Goal: Task Accomplishment & Management: Manage account settings

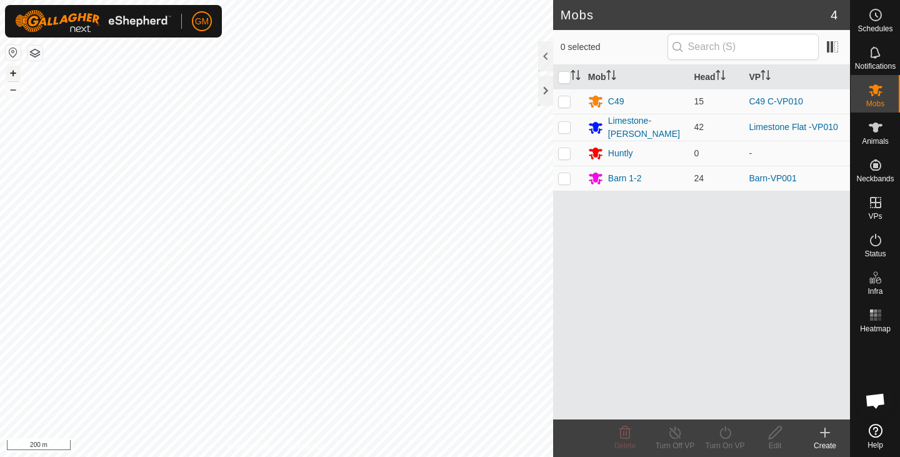
click at [13, 73] on button "+" at bounding box center [13, 73] width 15 height 15
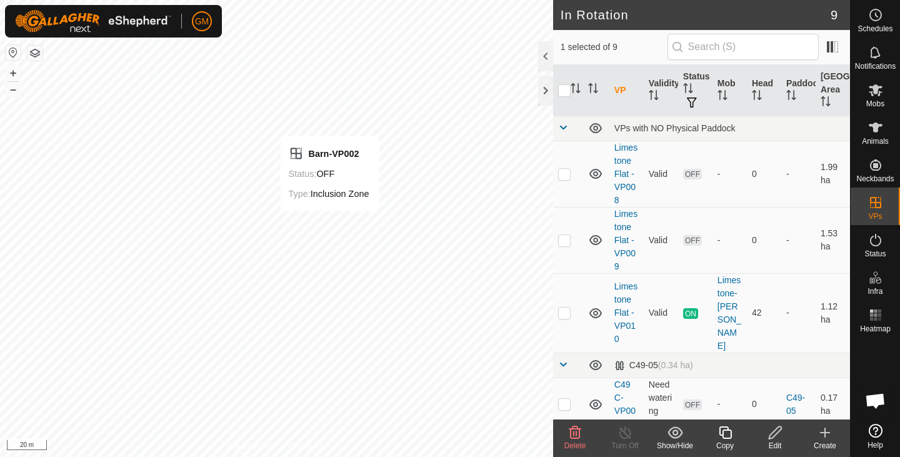
checkbox input "false"
checkbox input "true"
checkbox input "false"
click at [722, 431] on icon at bounding box center [726, 432] width 16 height 15
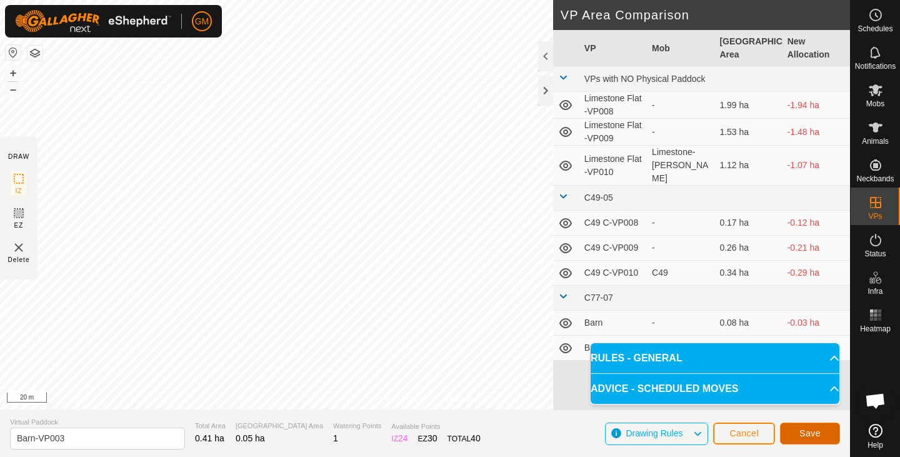
click at [810, 429] on span "Save" at bounding box center [809, 433] width 21 height 10
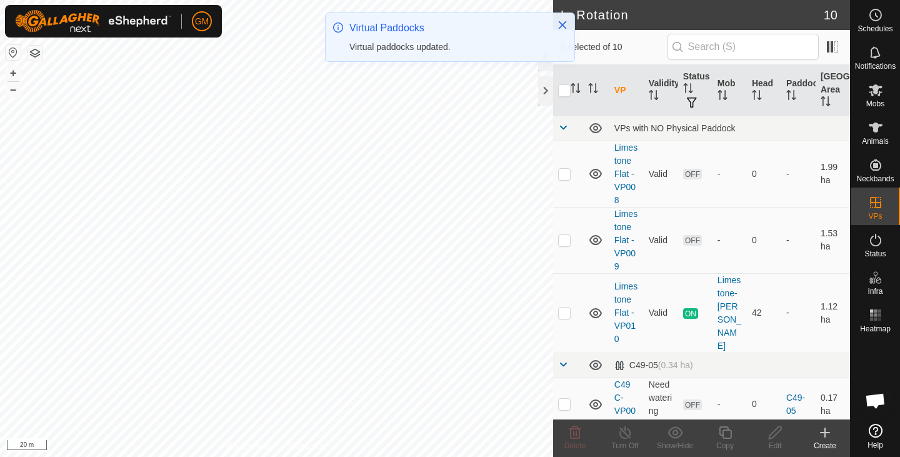
checkbox input "true"
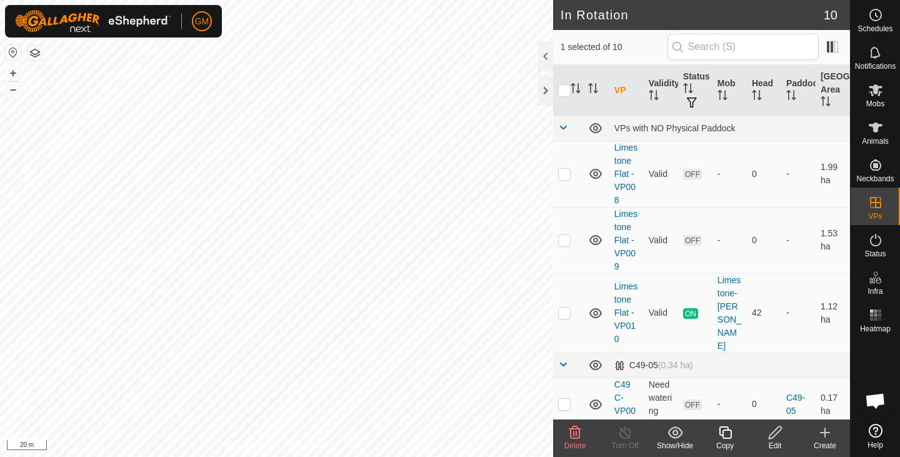
click at [728, 429] on icon at bounding box center [725, 432] width 13 height 13
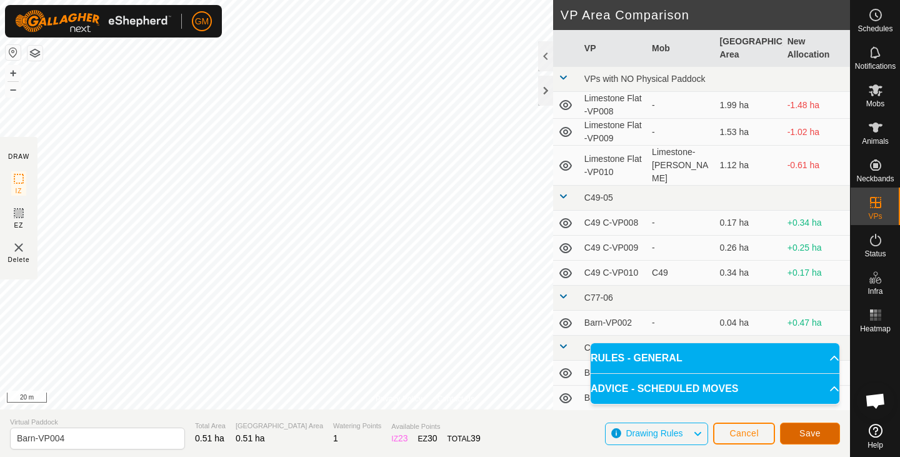
click at [811, 428] on span "Save" at bounding box center [809, 433] width 21 height 10
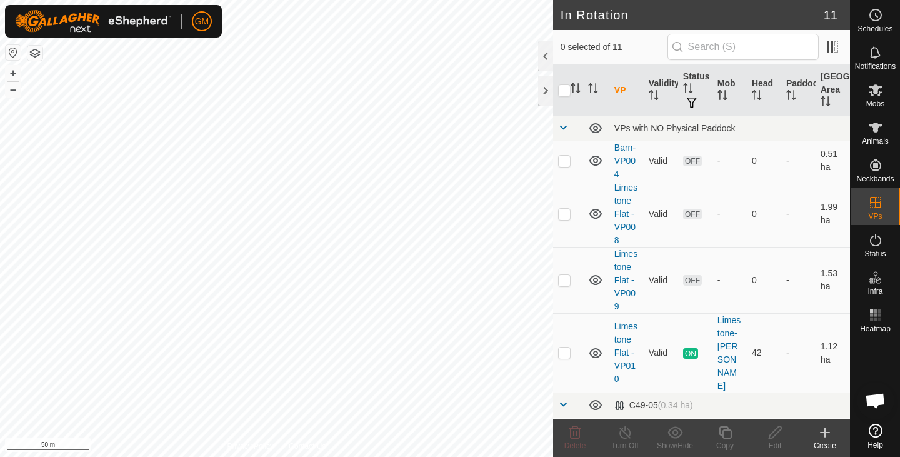
checkbox input "true"
click at [725, 431] on icon at bounding box center [725, 432] width 13 height 13
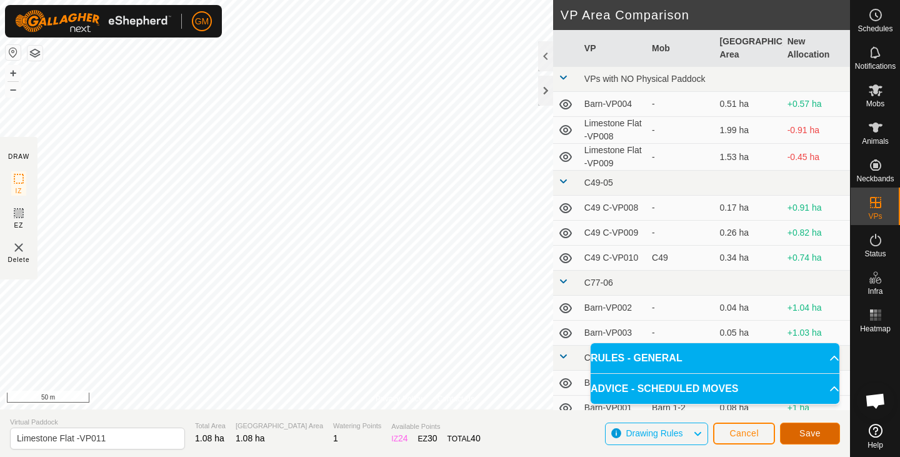
click at [801, 426] on button "Save" at bounding box center [810, 434] width 60 height 22
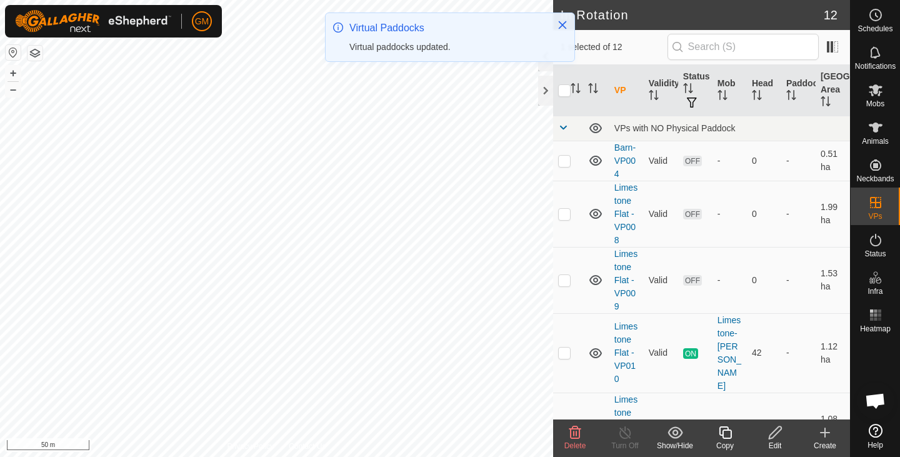
click at [725, 429] on icon at bounding box center [726, 432] width 16 height 15
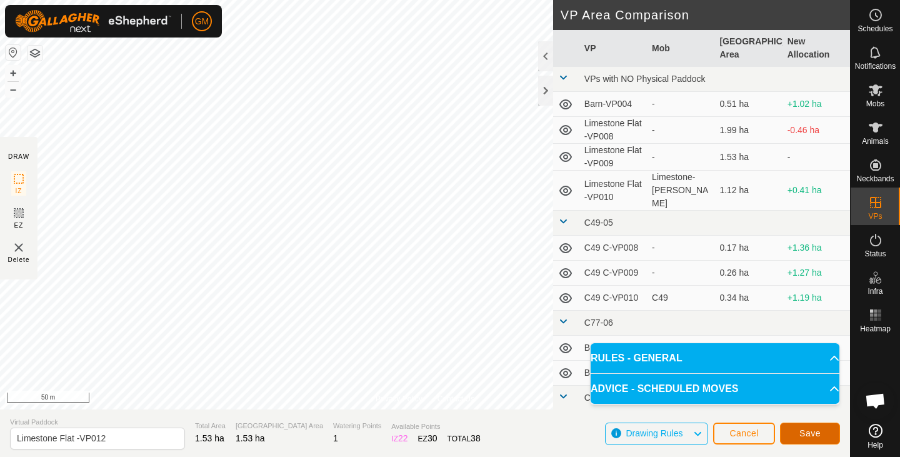
click at [814, 430] on span "Save" at bounding box center [809, 433] width 21 height 10
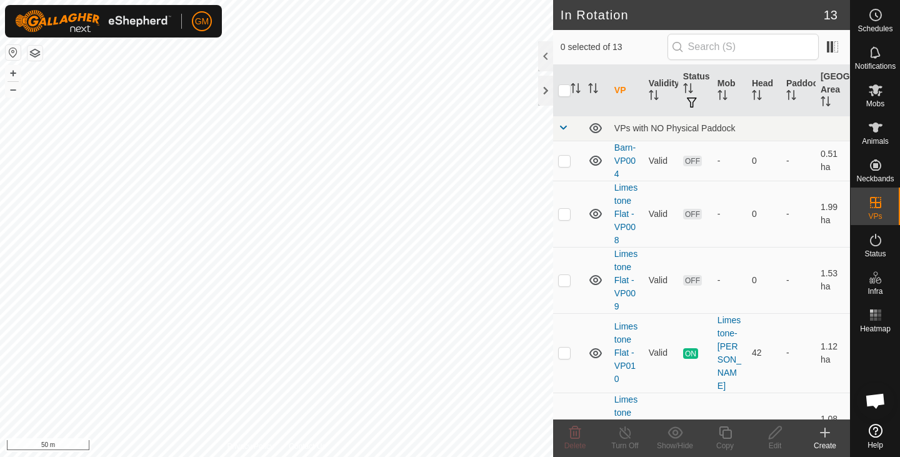
checkbox input "true"
click at [576, 436] on icon at bounding box center [575, 432] width 12 height 13
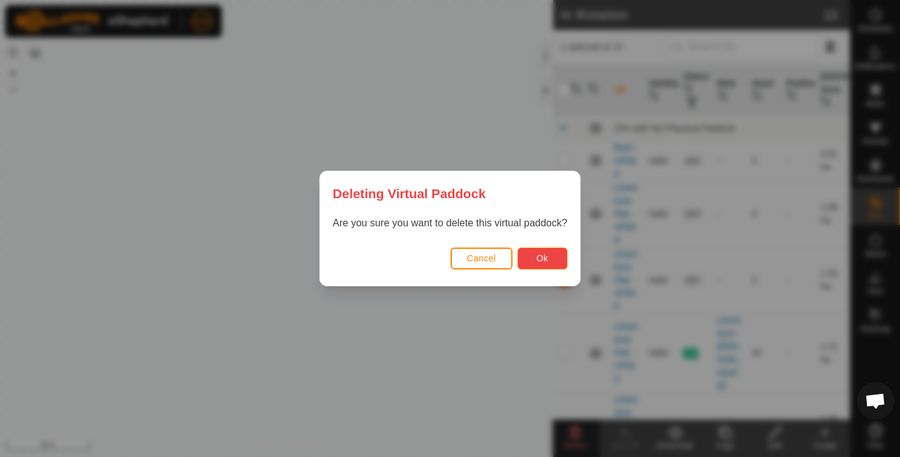
click at [543, 255] on span "Ok" at bounding box center [542, 258] width 12 height 10
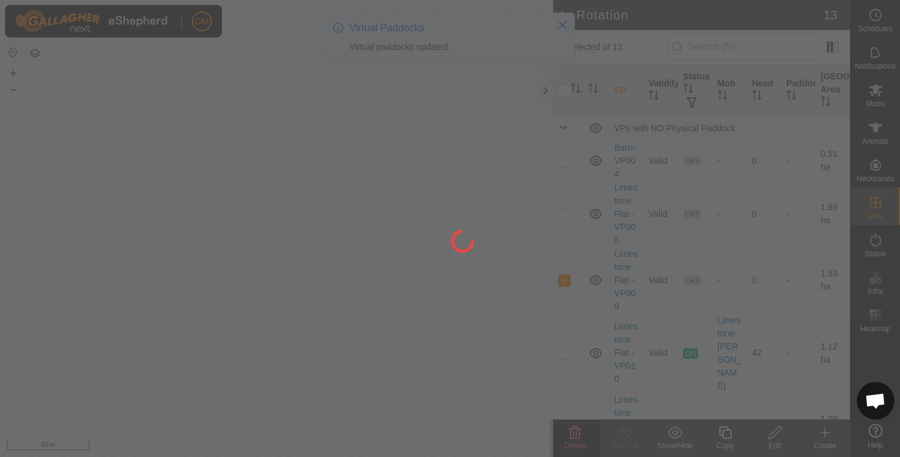
checkbox input "false"
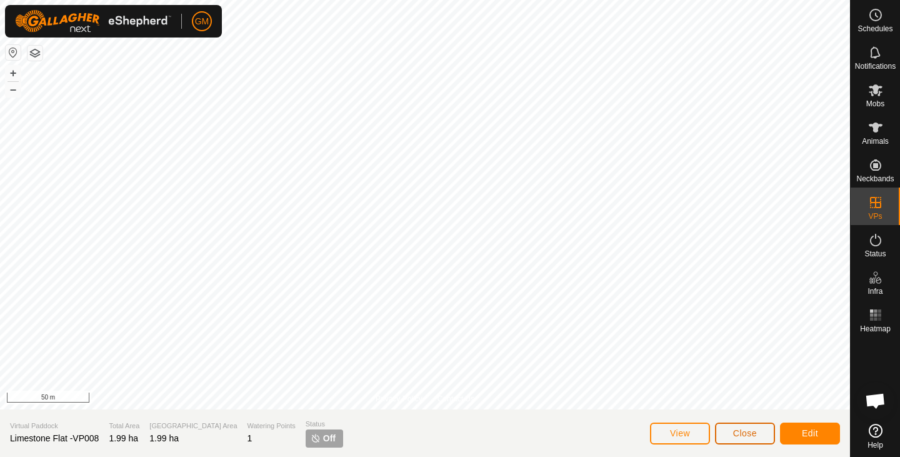
click at [734, 428] on button "Close" at bounding box center [745, 434] width 60 height 22
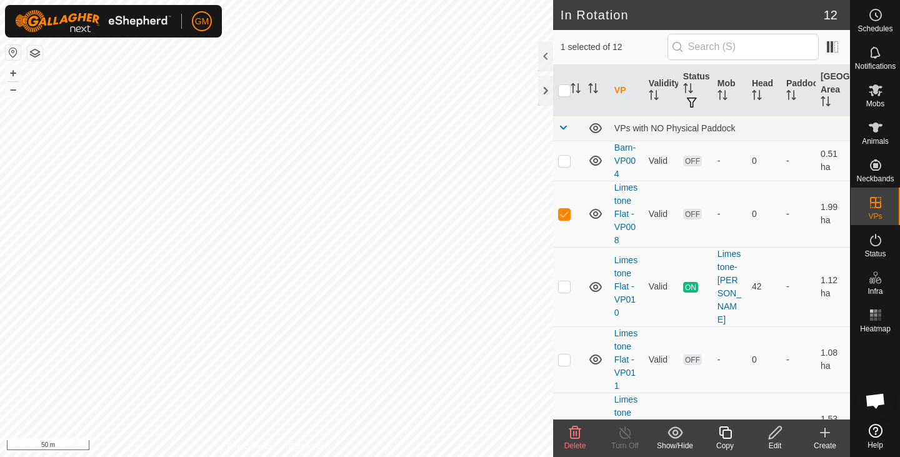
click at [573, 430] on icon at bounding box center [575, 432] width 15 height 15
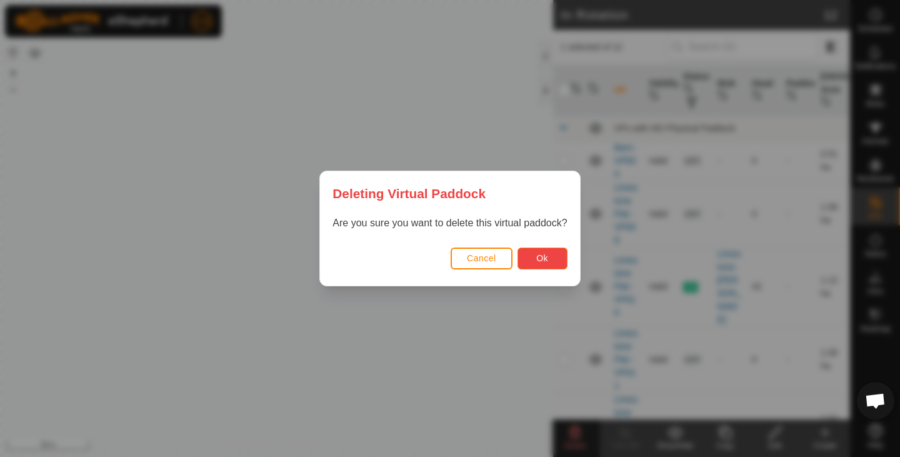
click at [550, 261] on button "Ok" at bounding box center [543, 259] width 50 height 22
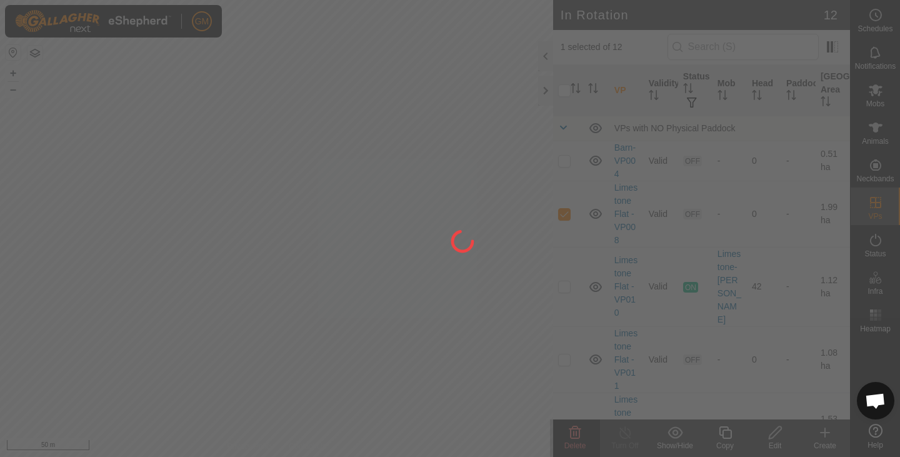
checkbox input "false"
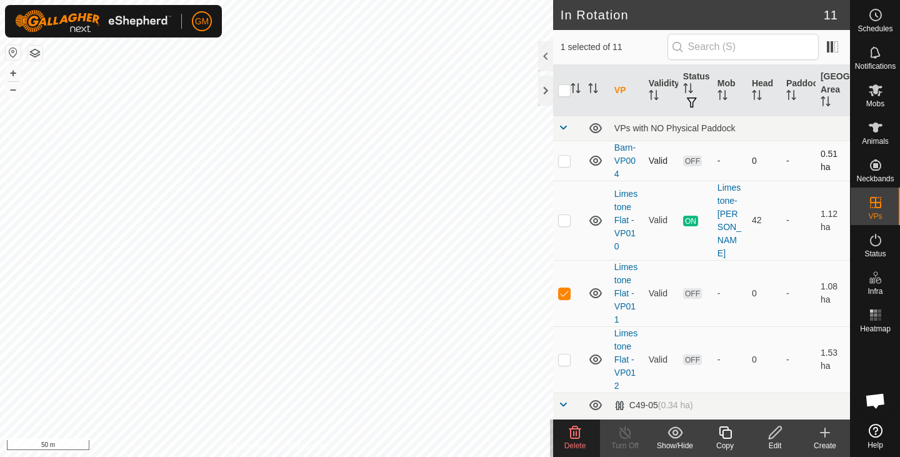
checkbox input "false"
checkbox input "true"
click at [11, 69] on button "+" at bounding box center [13, 73] width 15 height 15
checkbox input "true"
checkbox input "false"
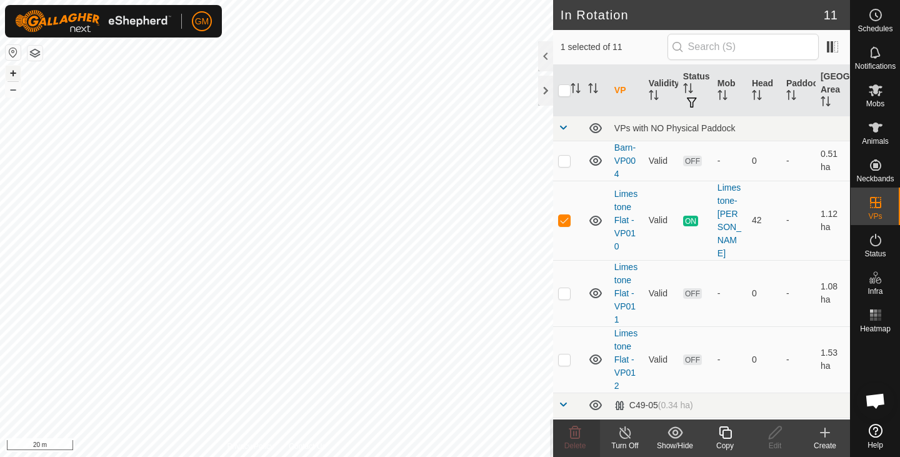
checkbox input "false"
checkbox input "true"
click at [771, 434] on icon at bounding box center [776, 432] width 16 height 15
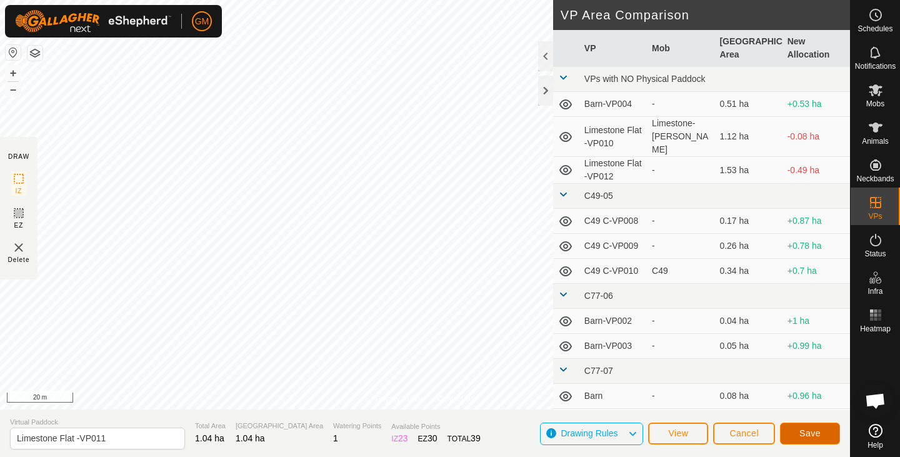
click at [816, 430] on span "Save" at bounding box center [809, 433] width 21 height 10
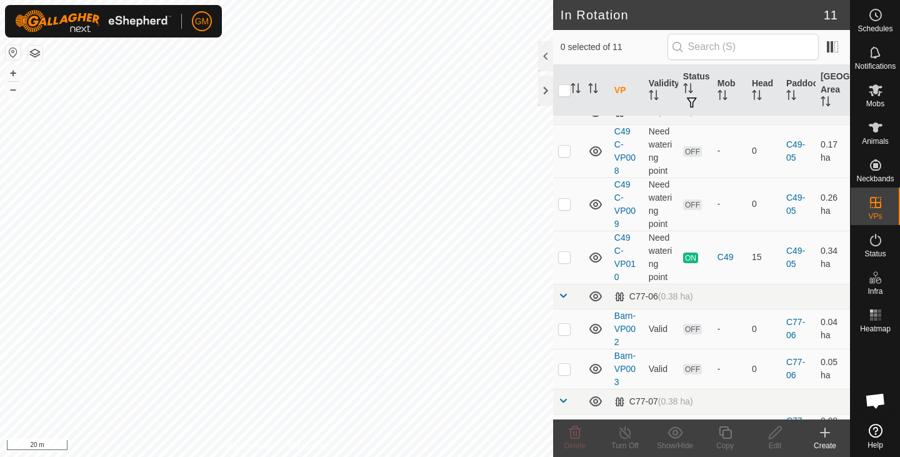
scroll to position [309, 0]
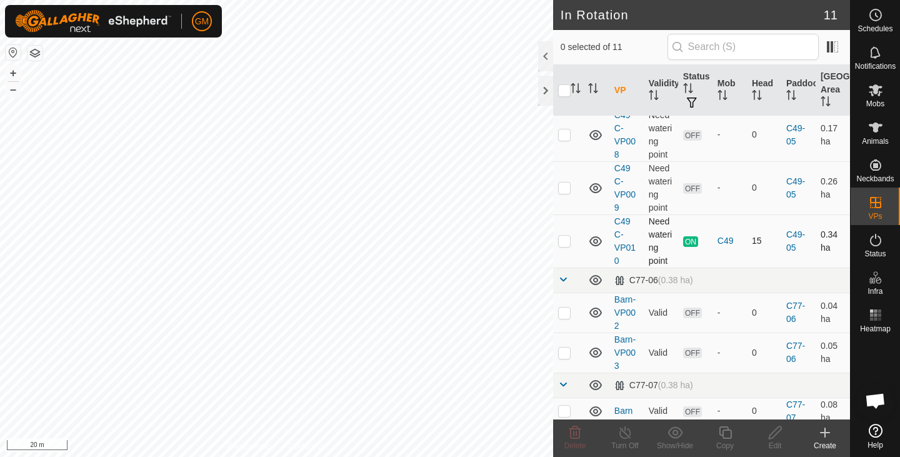
click at [563, 236] on p-checkbox at bounding box center [564, 241] width 13 height 10
checkbox input "false"
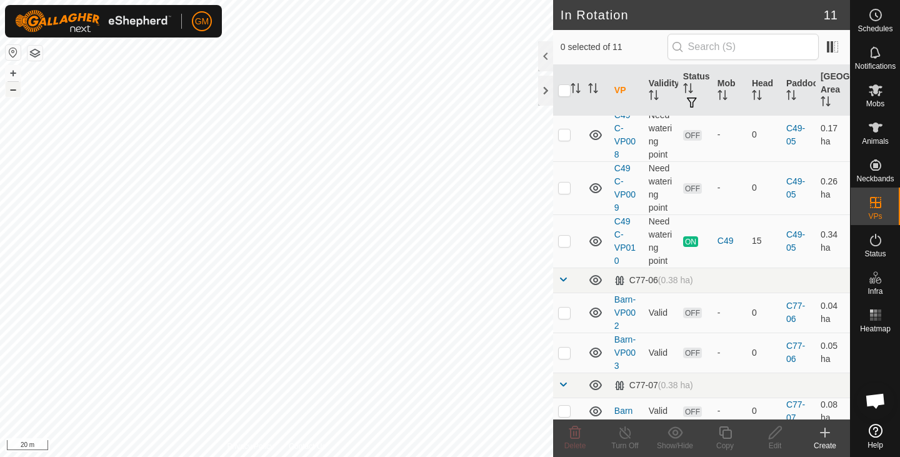
click at [13, 89] on button "–" at bounding box center [13, 89] width 15 height 15
click at [10, 74] on button "+" at bounding box center [13, 73] width 15 height 15
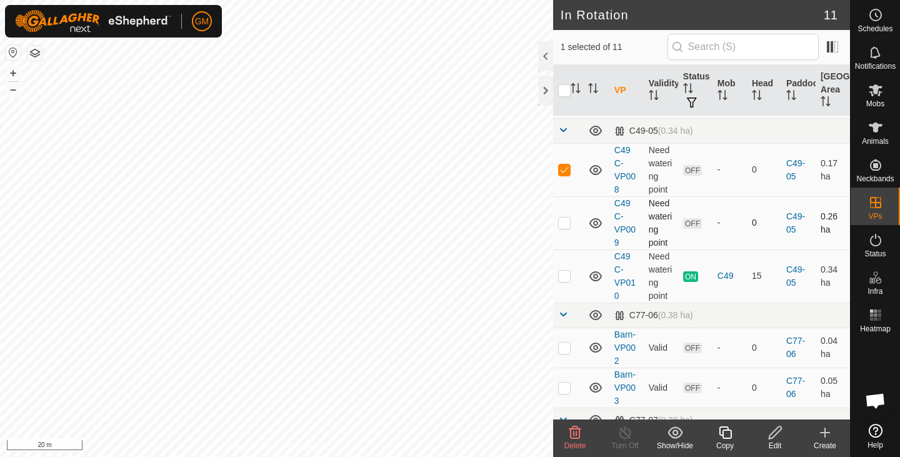
scroll to position [261, 0]
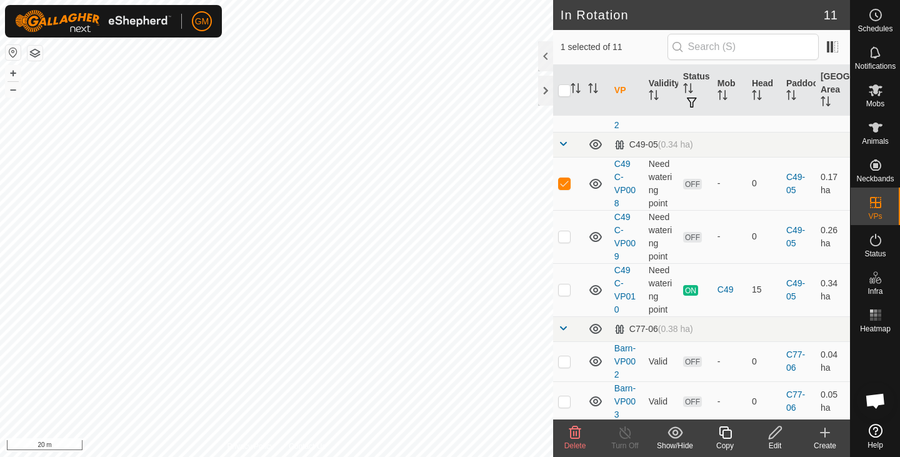
click at [576, 428] on icon at bounding box center [575, 432] width 12 height 13
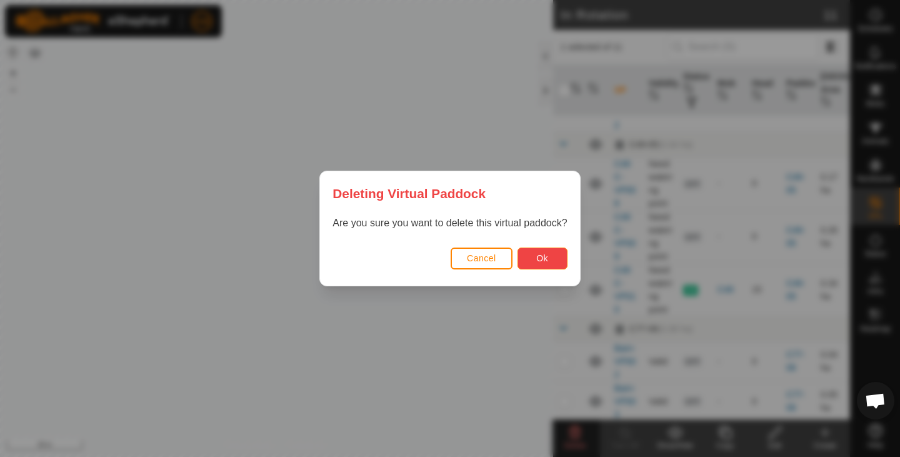
click at [538, 256] on span "Ok" at bounding box center [542, 258] width 12 height 10
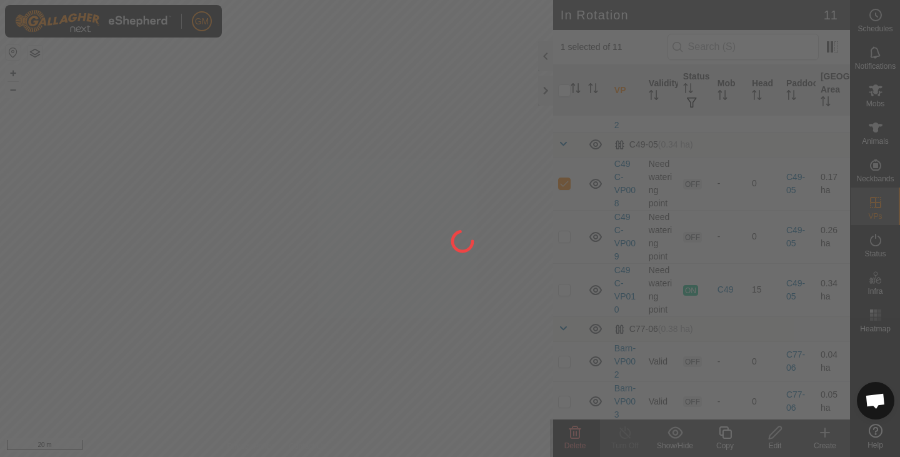
checkbox input "false"
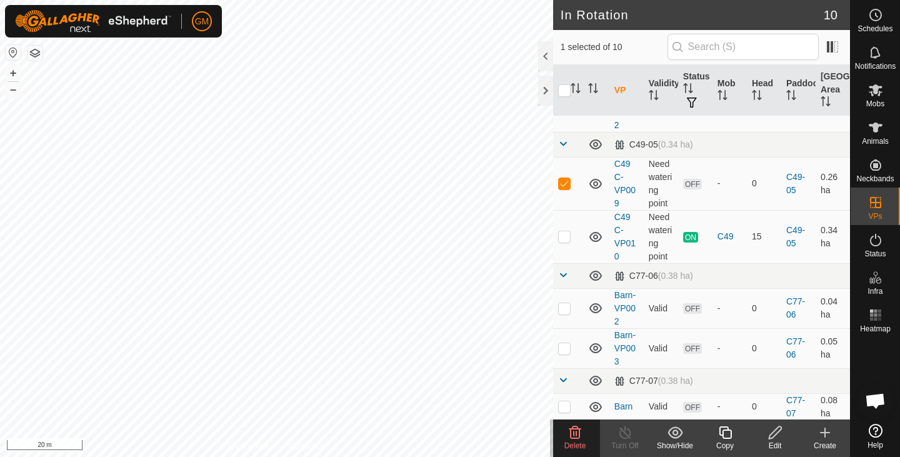
click at [574, 431] on icon at bounding box center [575, 432] width 12 height 13
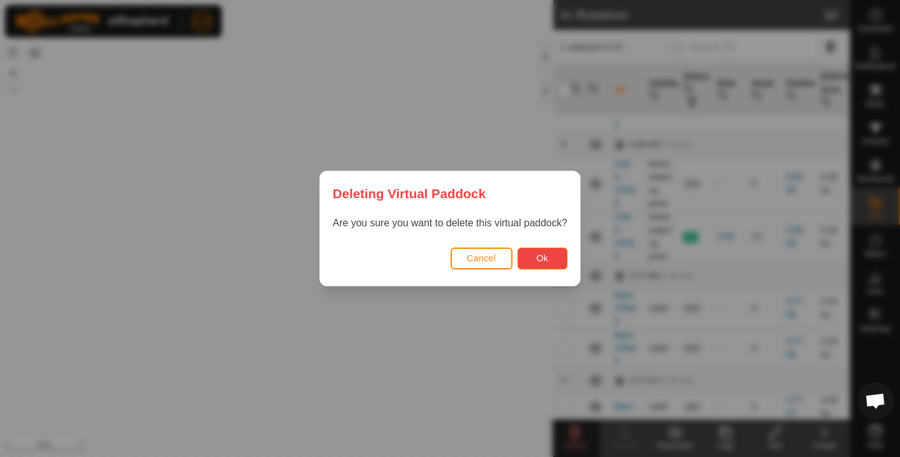
click at [542, 259] on span "Ok" at bounding box center [542, 258] width 12 height 10
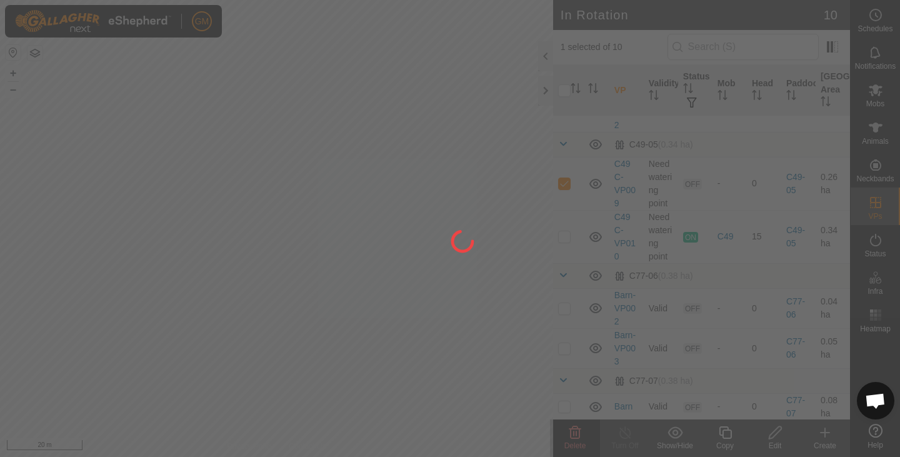
checkbox input "false"
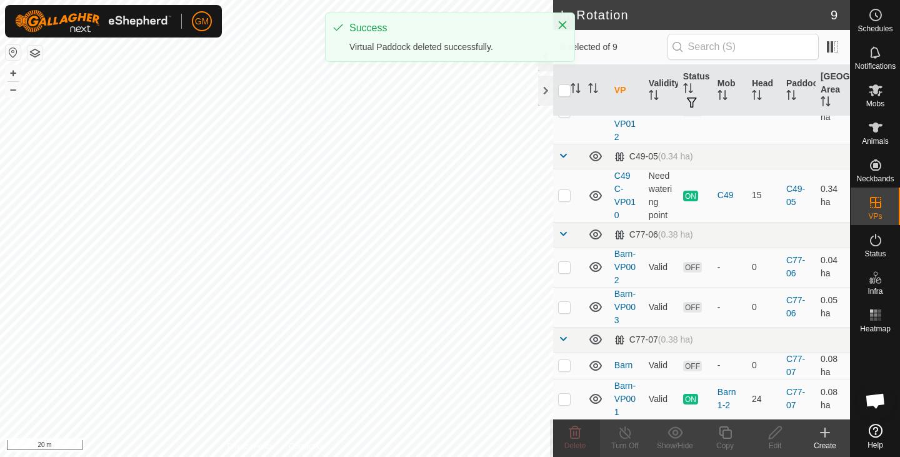
scroll to position [236, 0]
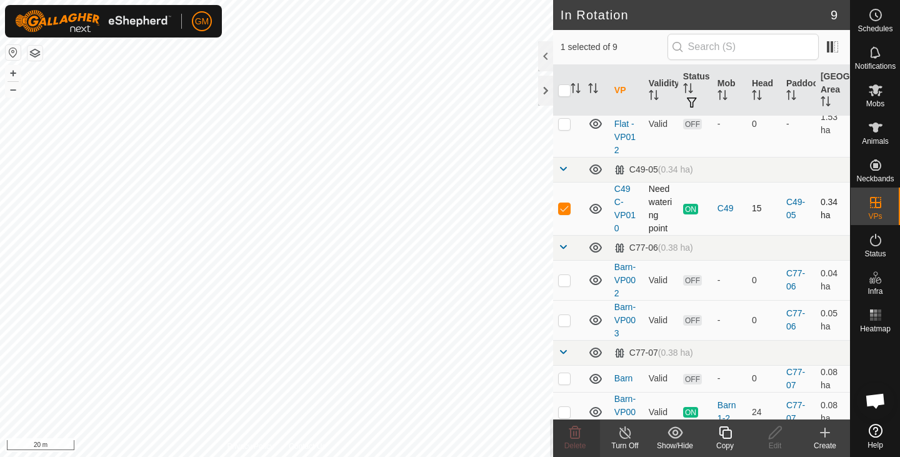
click at [564, 203] on p-checkbox at bounding box center [564, 208] width 13 height 10
checkbox input "true"
click at [726, 431] on icon at bounding box center [726, 432] width 16 height 15
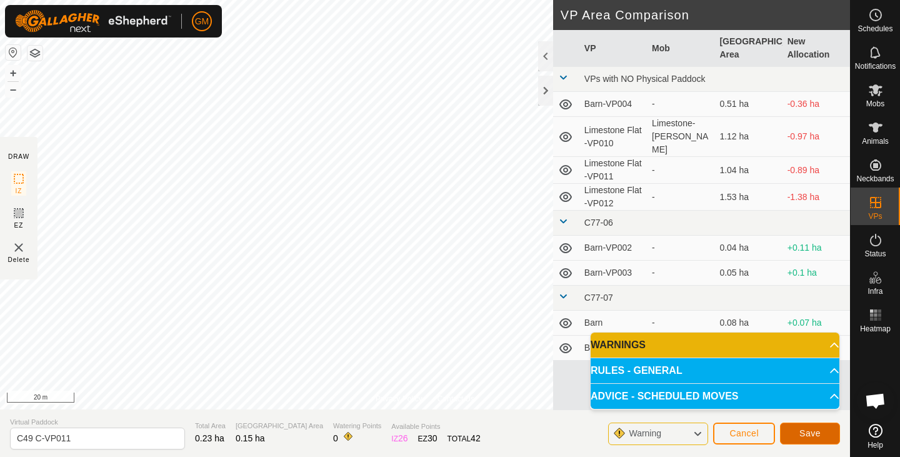
click at [808, 430] on span "Save" at bounding box center [809, 433] width 21 height 10
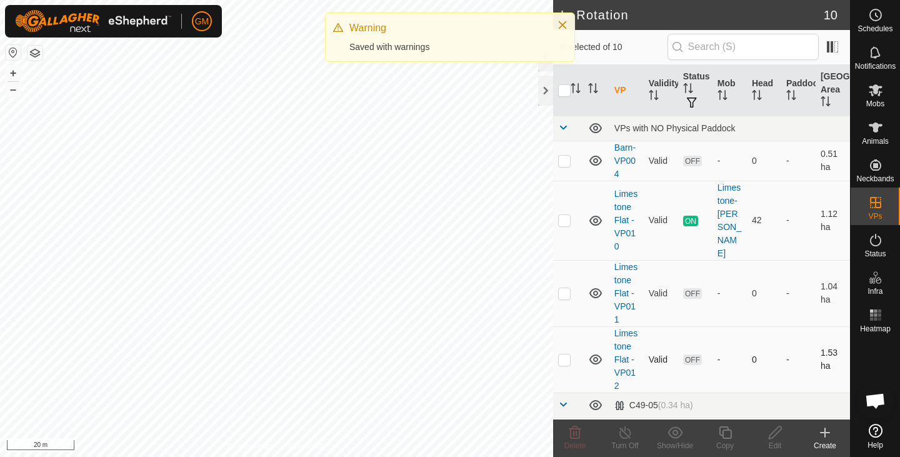
checkbox input "true"
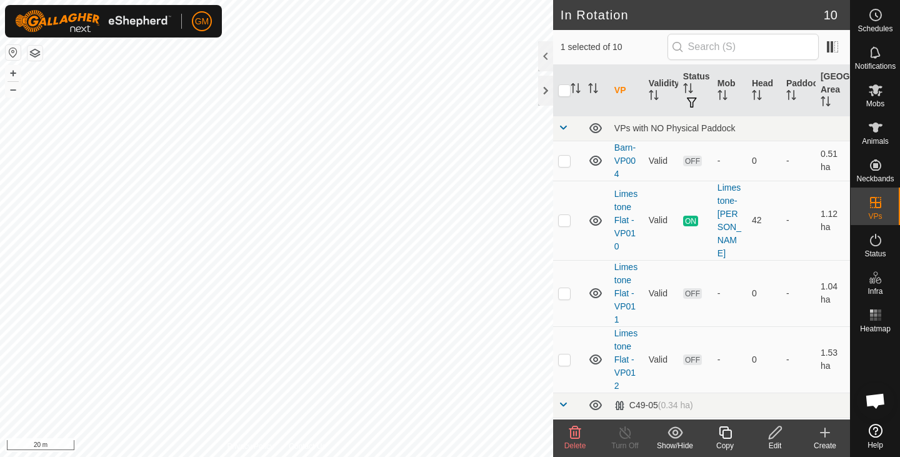
click at [731, 433] on icon at bounding box center [726, 432] width 16 height 15
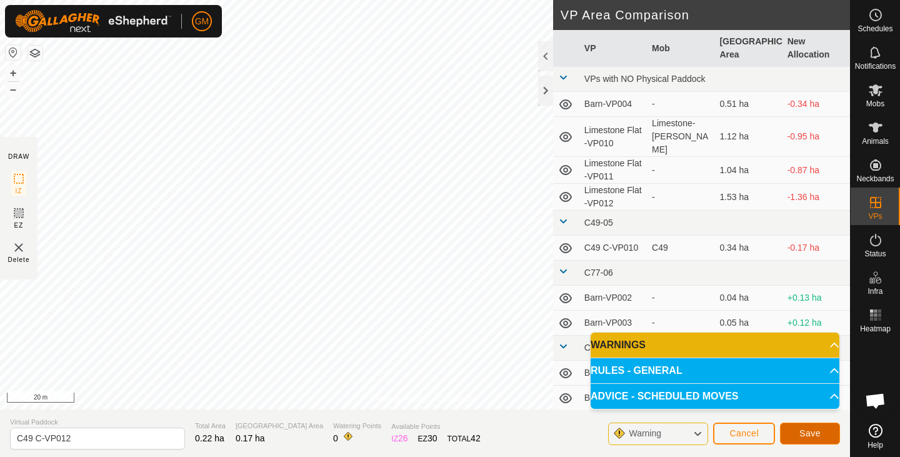
click at [810, 431] on span "Save" at bounding box center [809, 433] width 21 height 10
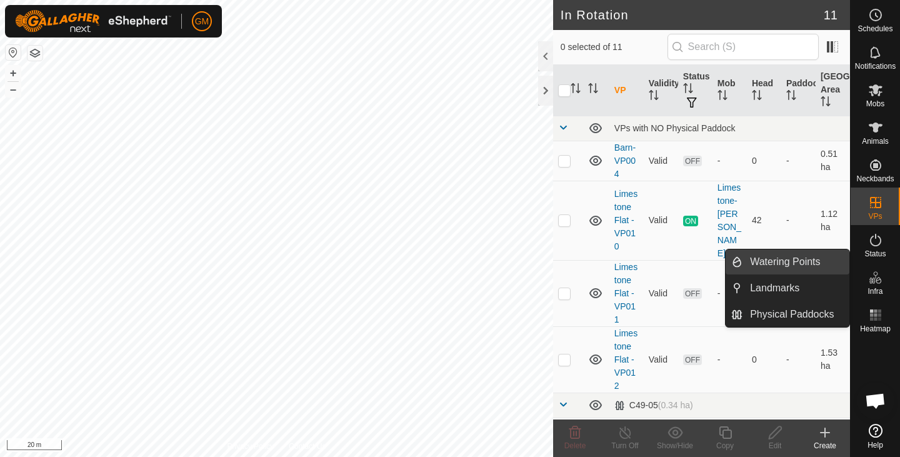
click at [808, 259] on link "Watering Points" at bounding box center [796, 261] width 107 height 25
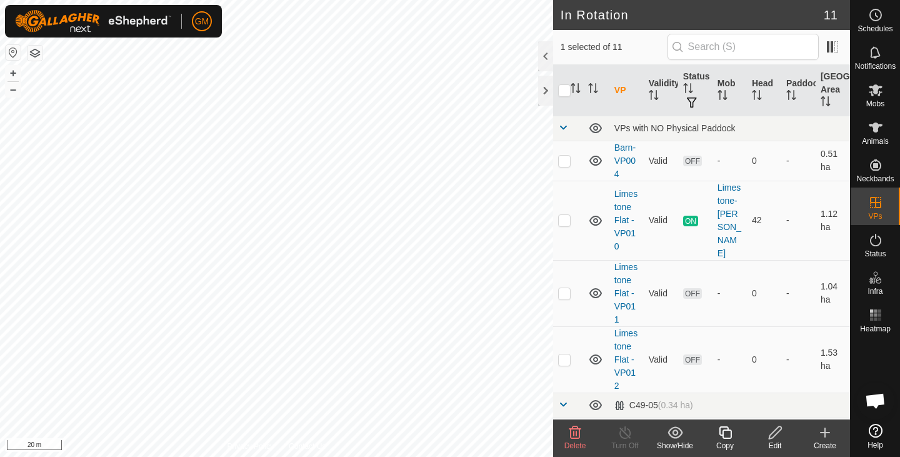
checkbox input "false"
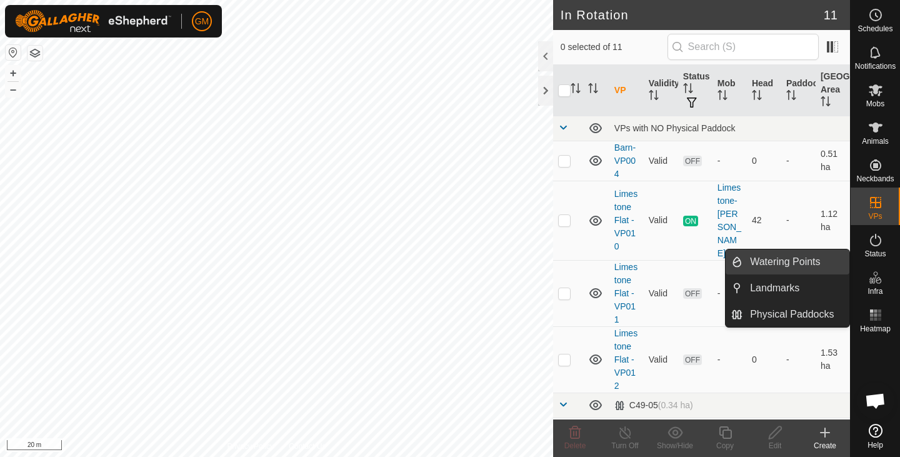
click at [804, 261] on link "Watering Points" at bounding box center [796, 261] width 107 height 25
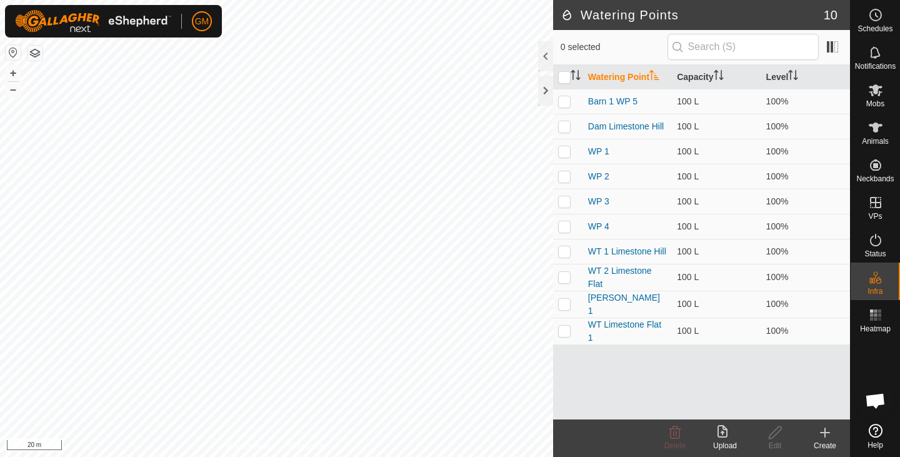
click at [825, 435] on icon at bounding box center [825, 432] width 0 height 9
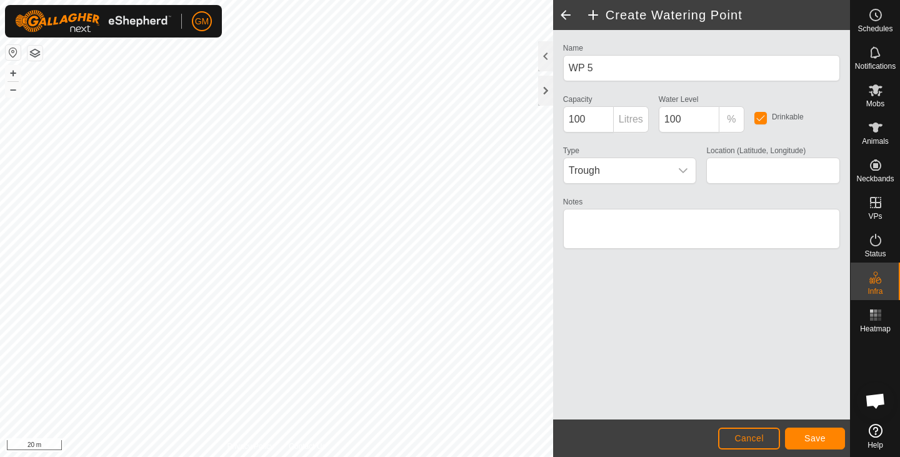
type input "-37.528627, 174.990513"
click at [806, 434] on span "Save" at bounding box center [814, 438] width 21 height 10
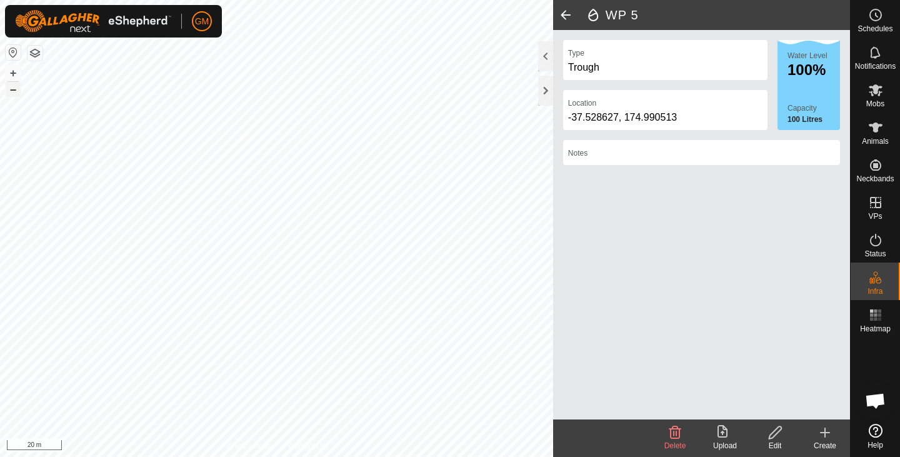
click at [11, 91] on button "–" at bounding box center [13, 89] width 15 height 15
click at [569, 14] on span at bounding box center [565, 15] width 25 height 30
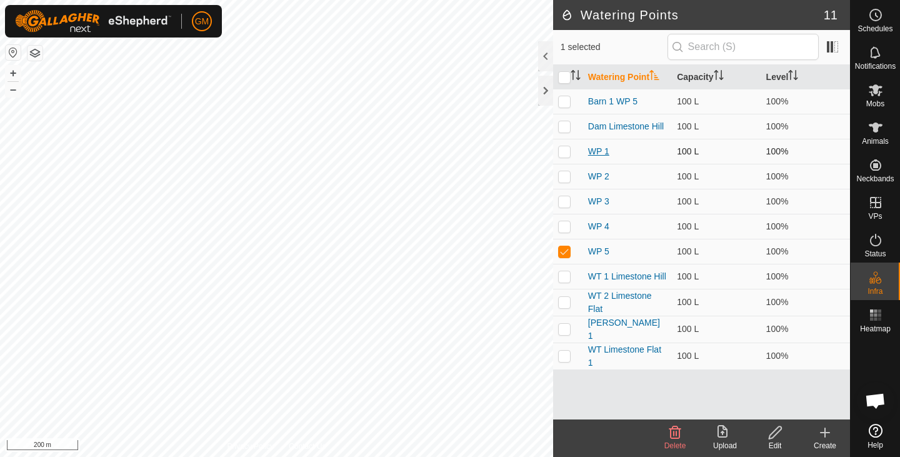
click at [603, 151] on link "WP 1" at bounding box center [598, 151] width 21 height 10
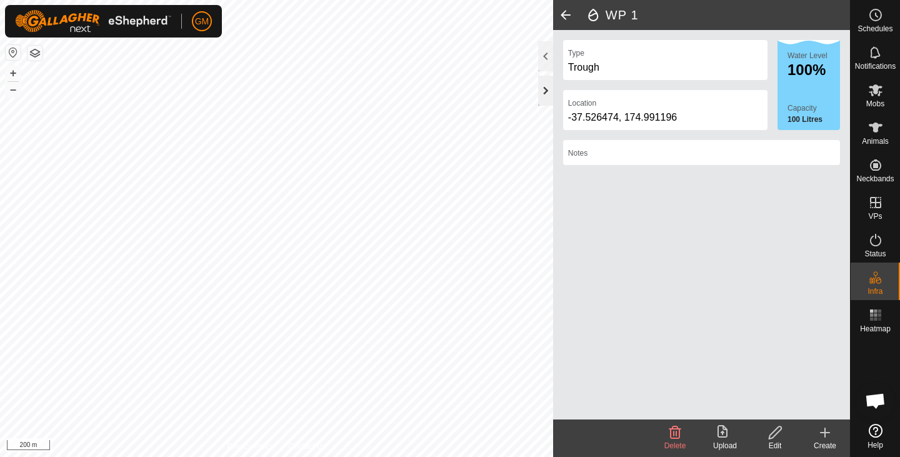
click at [549, 91] on div at bounding box center [545, 91] width 15 height 30
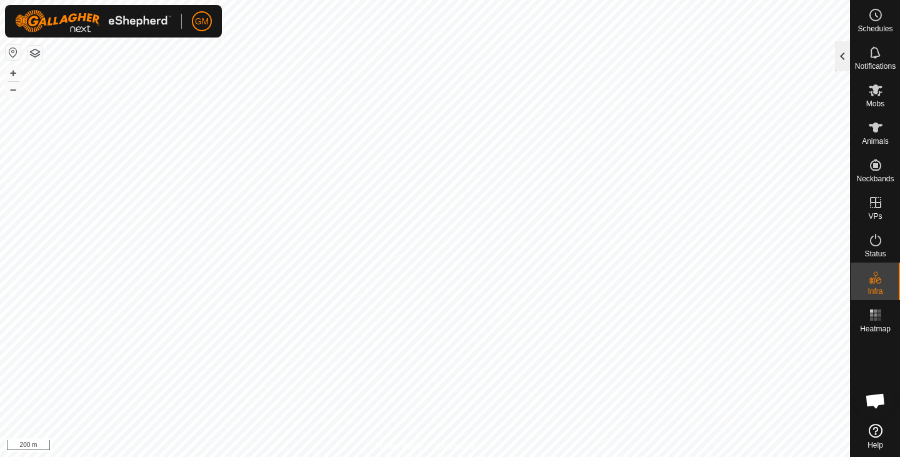
click at [840, 57] on div at bounding box center [842, 56] width 15 height 30
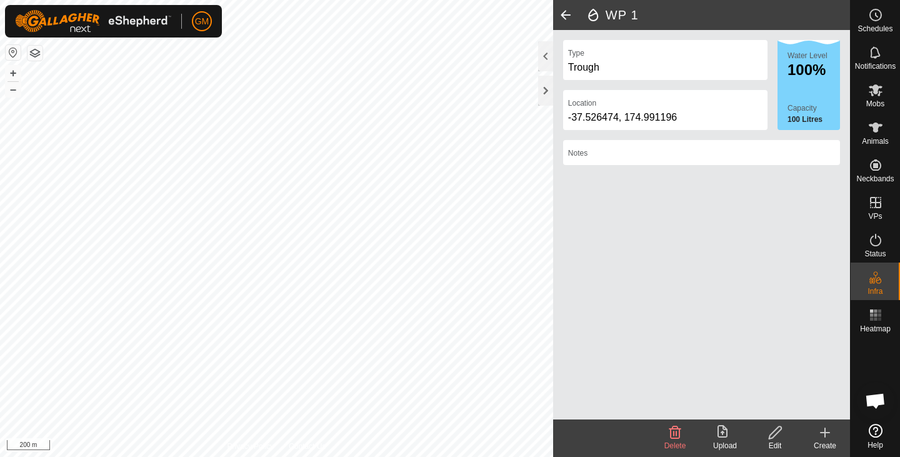
click at [556, 12] on span at bounding box center [565, 15] width 25 height 30
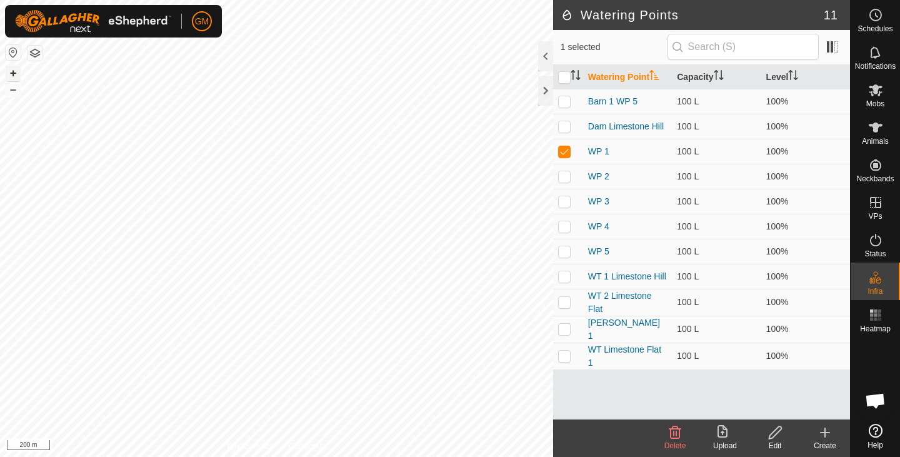
click at [11, 73] on button "+" at bounding box center [13, 73] width 15 height 15
click at [7, 73] on button "+" at bounding box center [13, 73] width 15 height 15
click at [773, 433] on icon at bounding box center [776, 432] width 16 height 15
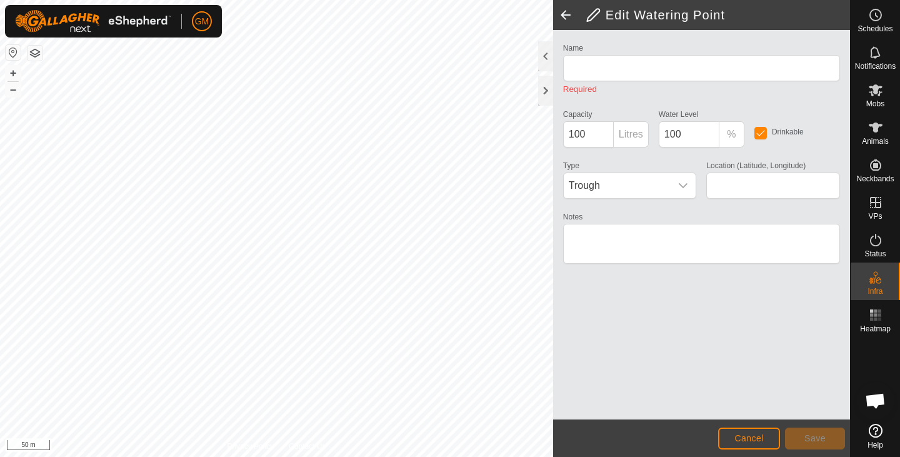
type input "WP 1"
type input "-37.526474, 174.991196"
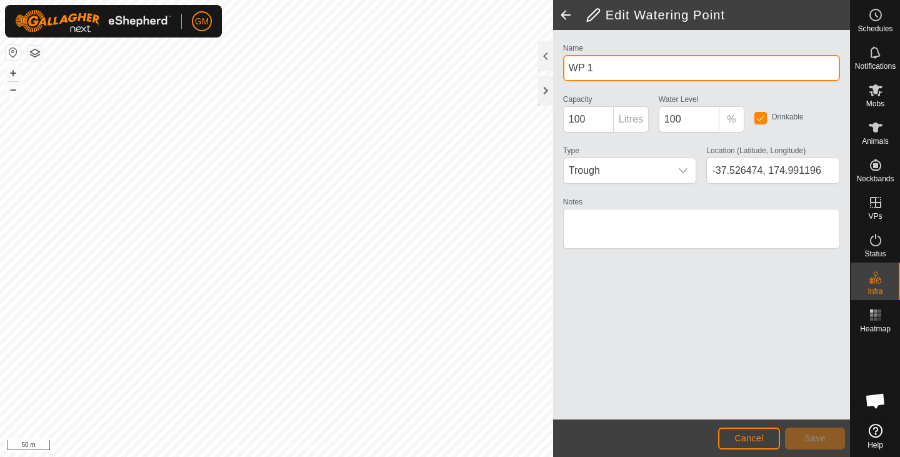
click at [604, 67] on input "WP 1" at bounding box center [701, 68] width 277 height 26
type input "WP C49-1"
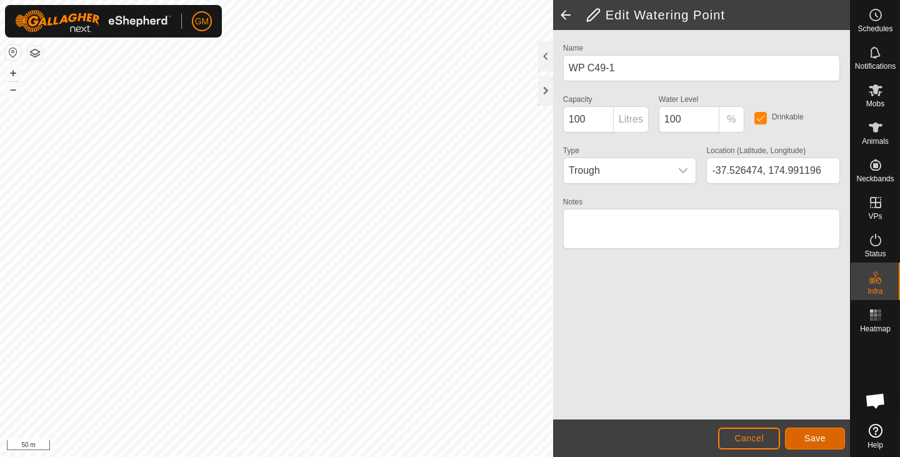
click at [815, 439] on span "Save" at bounding box center [814, 438] width 21 height 10
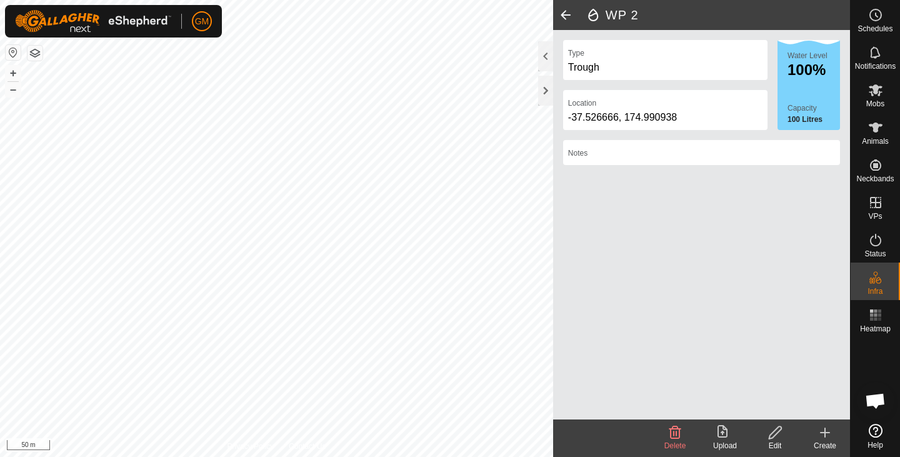
click at [559, 13] on span at bounding box center [565, 15] width 25 height 30
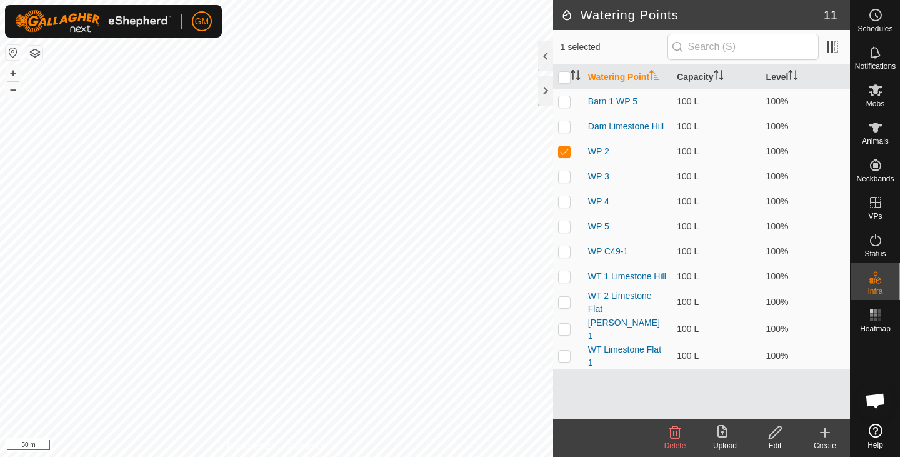
click at [777, 429] on icon at bounding box center [776, 432] width 16 height 15
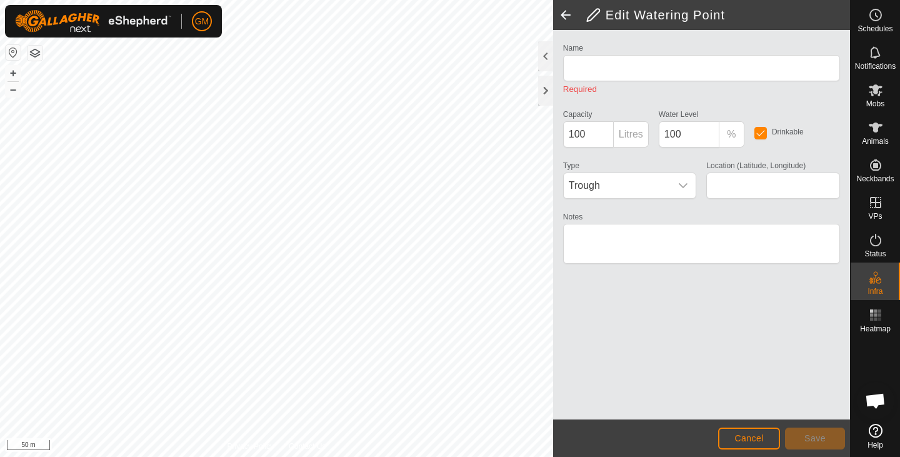
type input "WP 2"
type input "-37.526666, 174.990938"
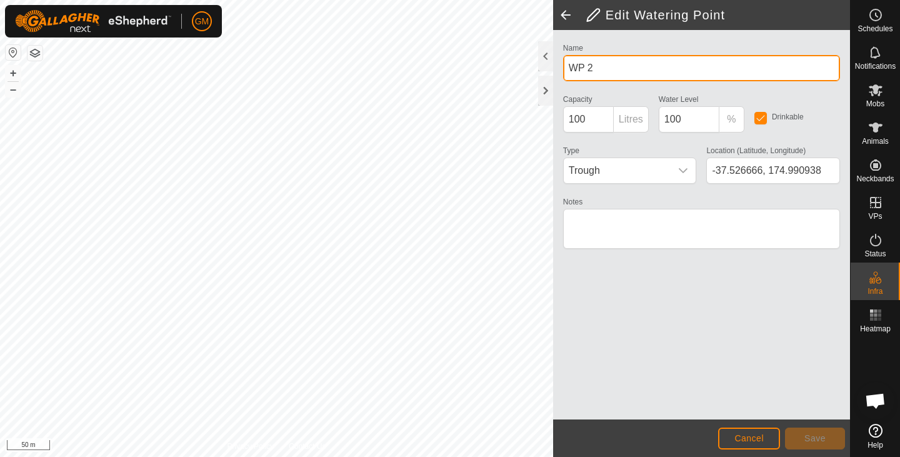
click at [586, 69] on input "WP 2" at bounding box center [701, 68] width 277 height 26
type input "WP C49- 2"
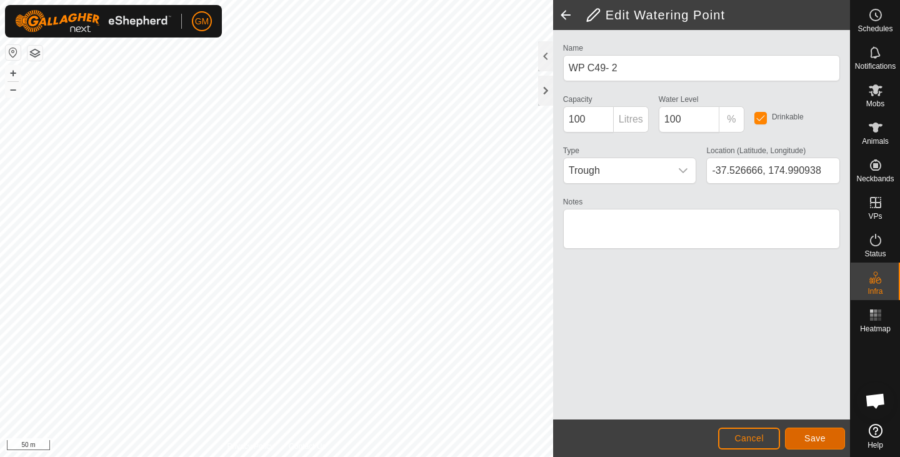
click at [808, 431] on button "Save" at bounding box center [815, 439] width 60 height 22
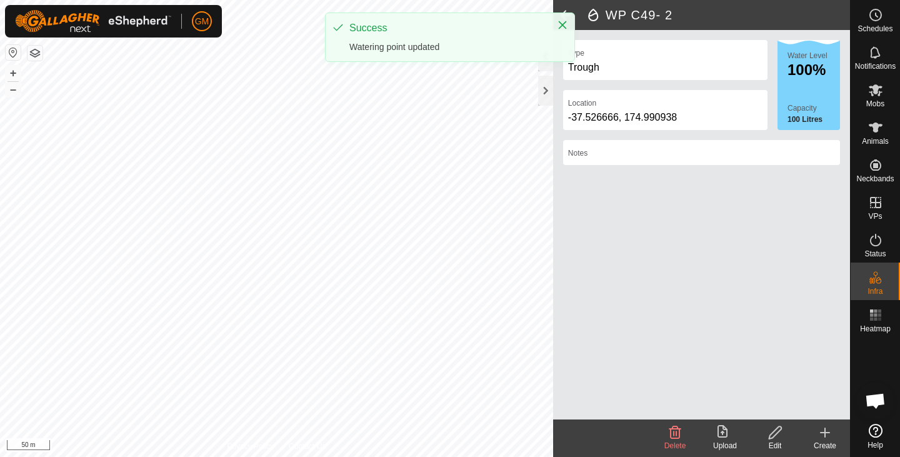
click at [568, 13] on div "Success Watering point updated" at bounding box center [450, 37] width 249 height 48
click at [591, 18] on h2 "WP C49- 2" at bounding box center [718, 15] width 264 height 15
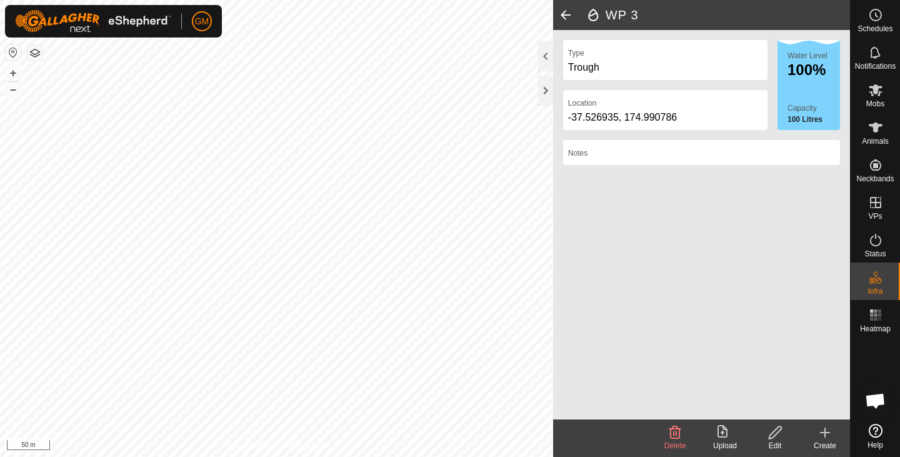
click at [563, 13] on span at bounding box center [565, 15] width 25 height 30
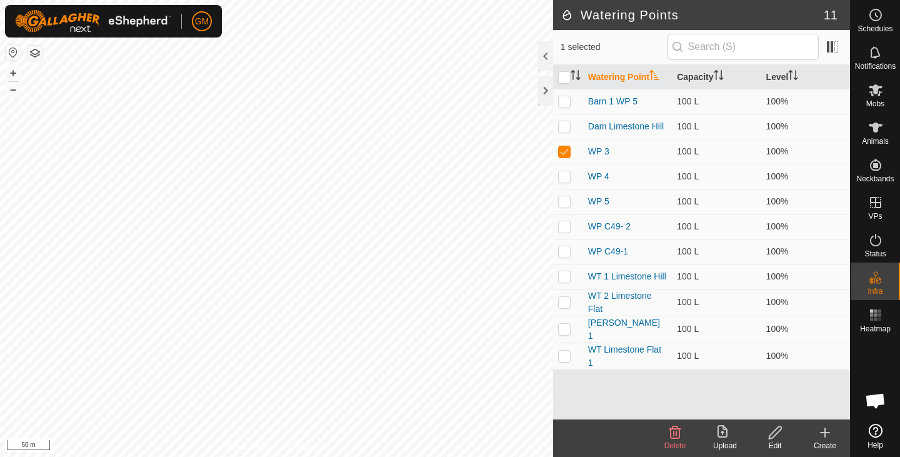
click at [778, 435] on icon at bounding box center [776, 432] width 16 height 15
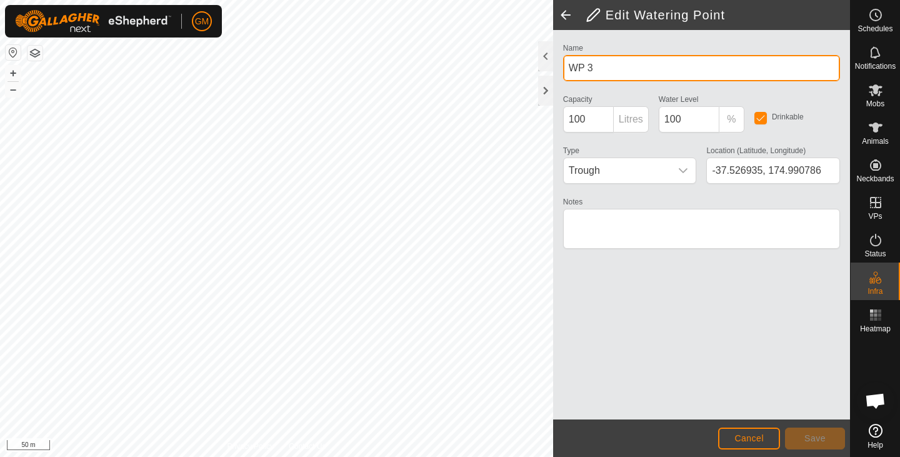
click at [591, 69] on input "WP 3" at bounding box center [701, 68] width 277 height 26
type input "WP C49-3"
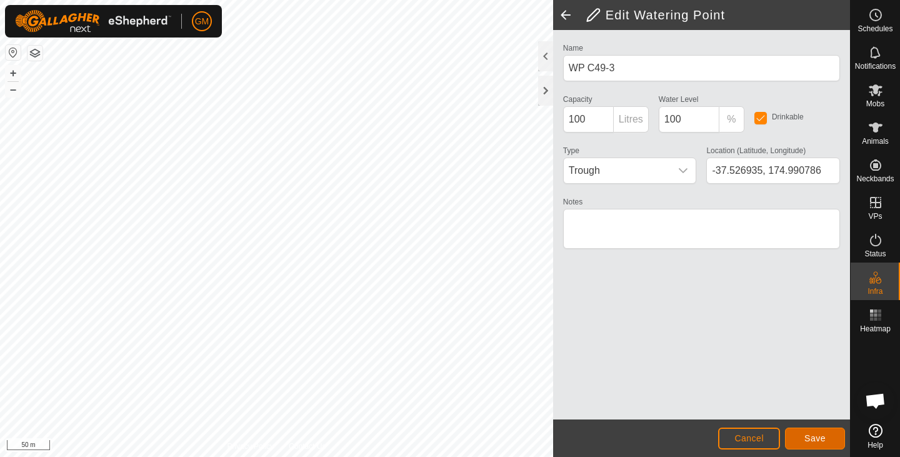
click at [809, 434] on span "Save" at bounding box center [814, 438] width 21 height 10
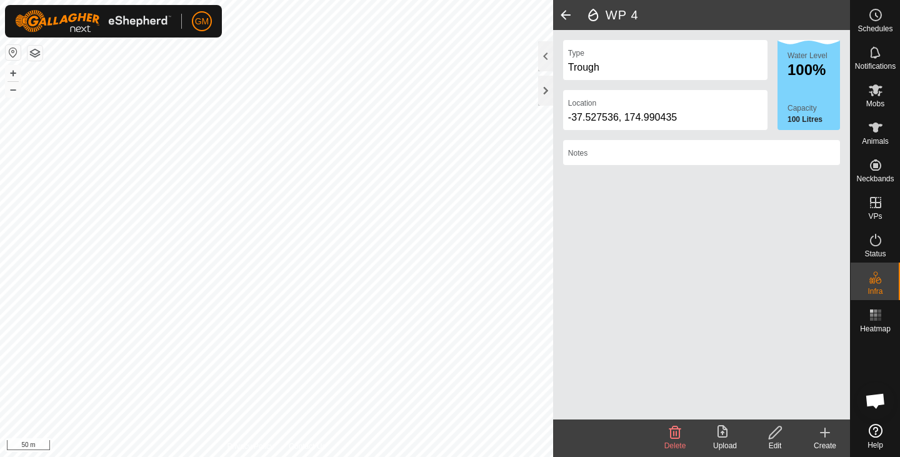
click at [564, 16] on span at bounding box center [565, 15] width 25 height 30
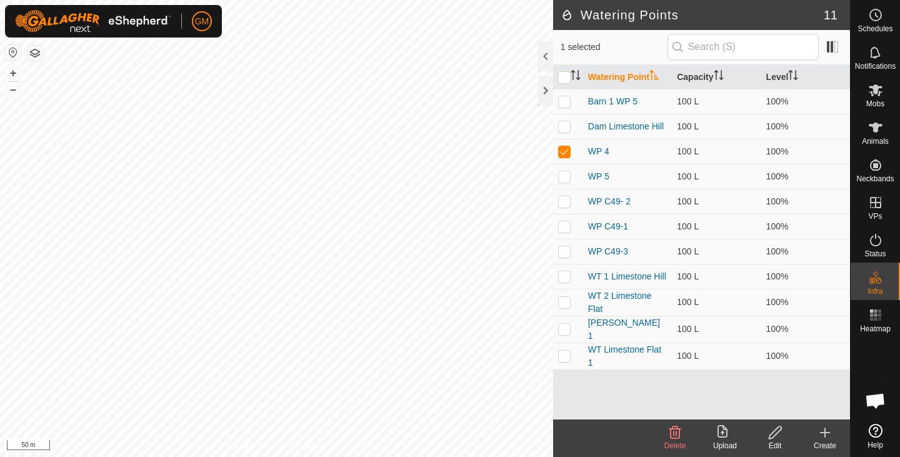
click at [776, 429] on icon at bounding box center [776, 432] width 16 height 15
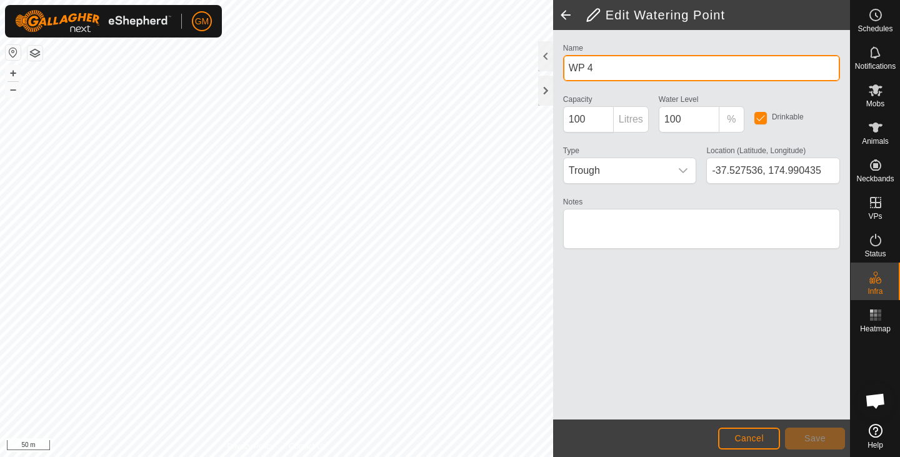
click at [583, 66] on input "WP 4" at bounding box center [701, 68] width 277 height 26
type input "WP C49-4"
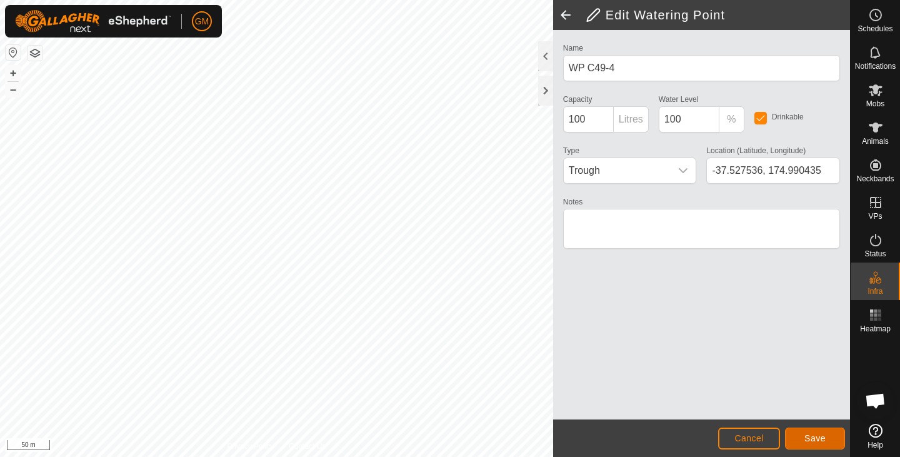
click at [838, 439] on button "Save" at bounding box center [815, 439] width 60 height 22
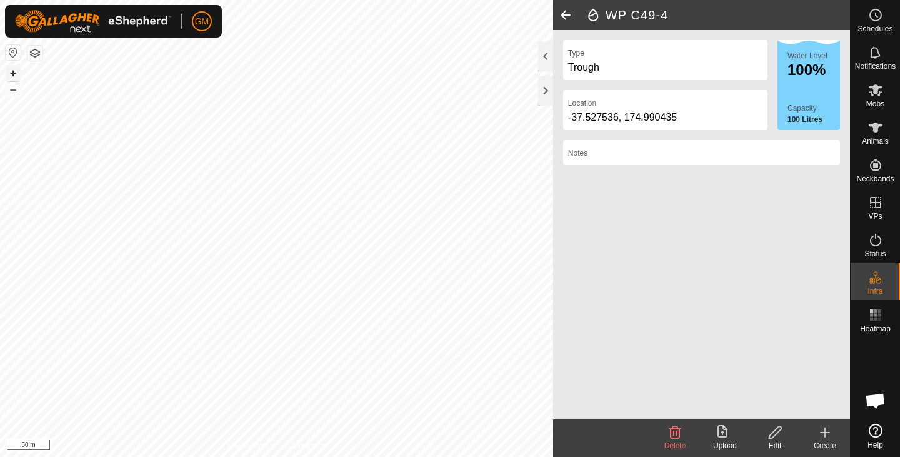
click at [12, 75] on button "+" at bounding box center [13, 73] width 15 height 15
click at [823, 428] on icon at bounding box center [825, 432] width 15 height 15
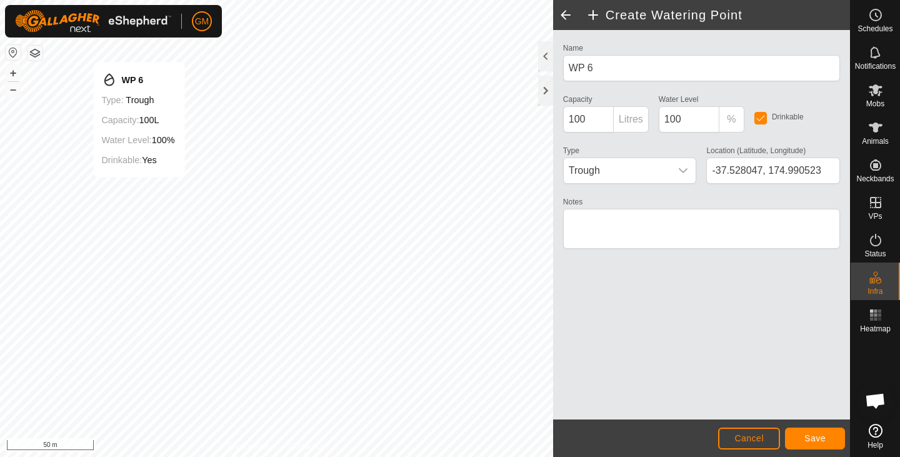
type input "-37.527947, 174.990417"
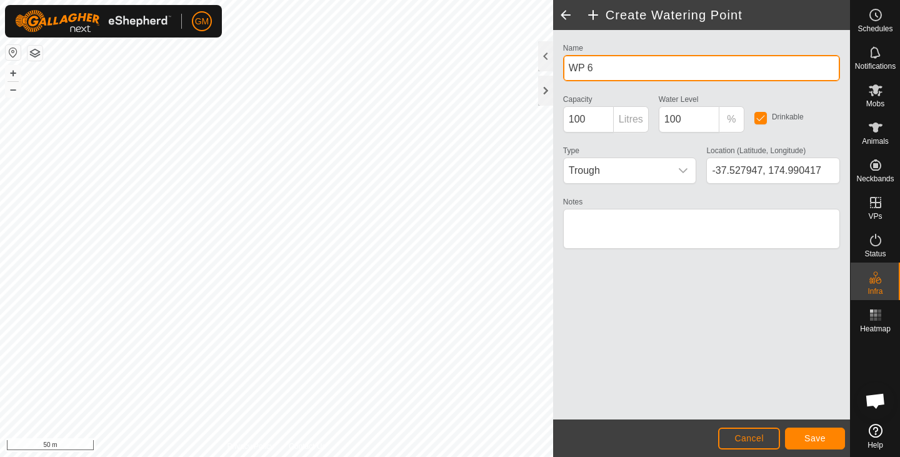
click at [587, 71] on input "WP 6" at bounding box center [701, 68] width 277 height 26
type input "WP C49-5"
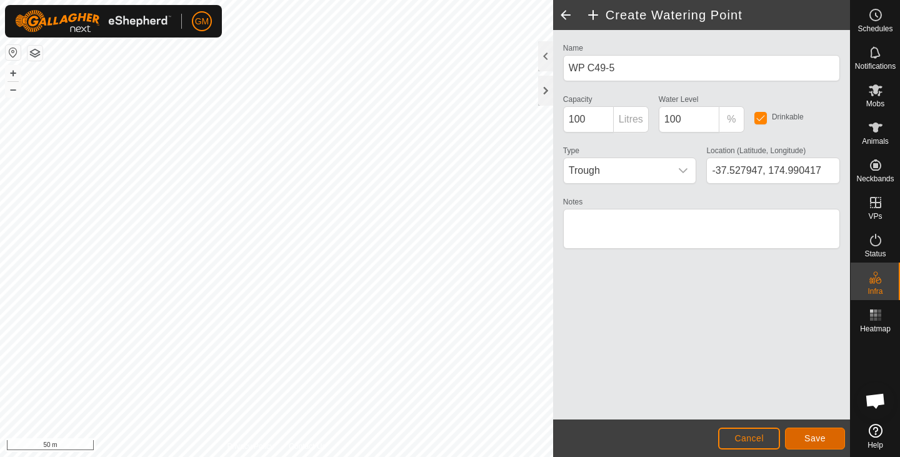
click at [822, 437] on span "Save" at bounding box center [814, 438] width 21 height 10
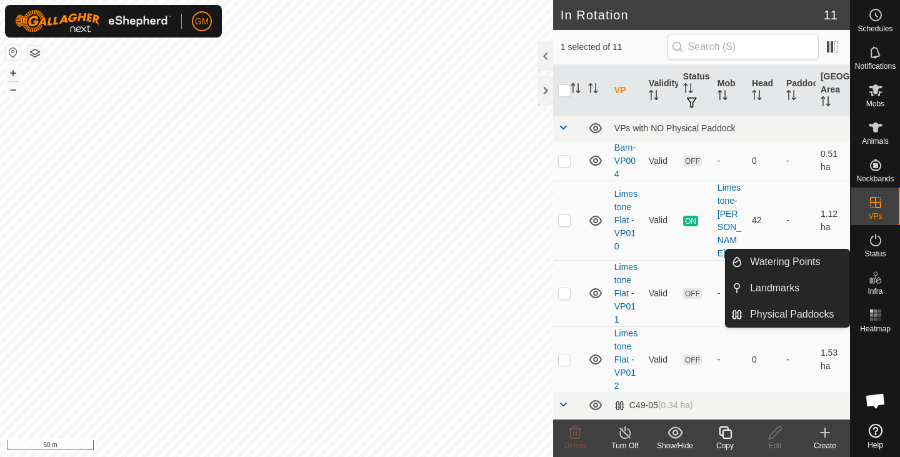
click at [876, 275] on icon at bounding box center [875, 277] width 15 height 15
click at [808, 258] on link "Watering Points" at bounding box center [796, 261] width 107 height 25
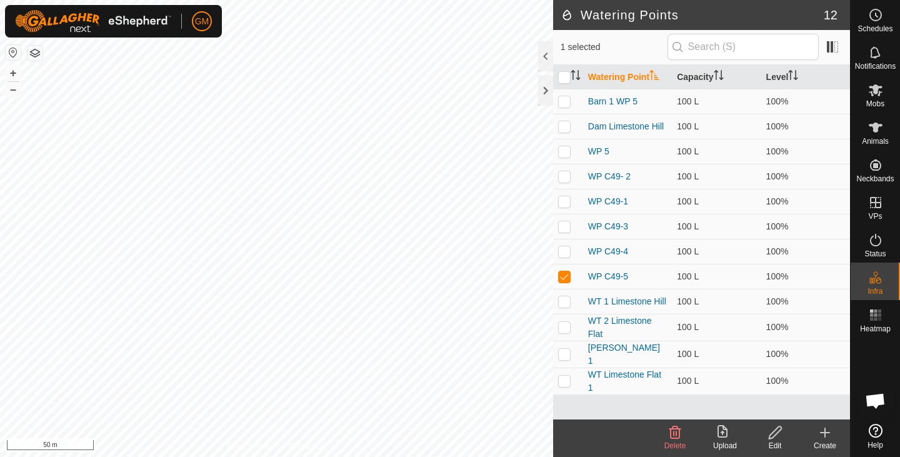
click at [828, 431] on icon at bounding box center [825, 432] width 15 height 15
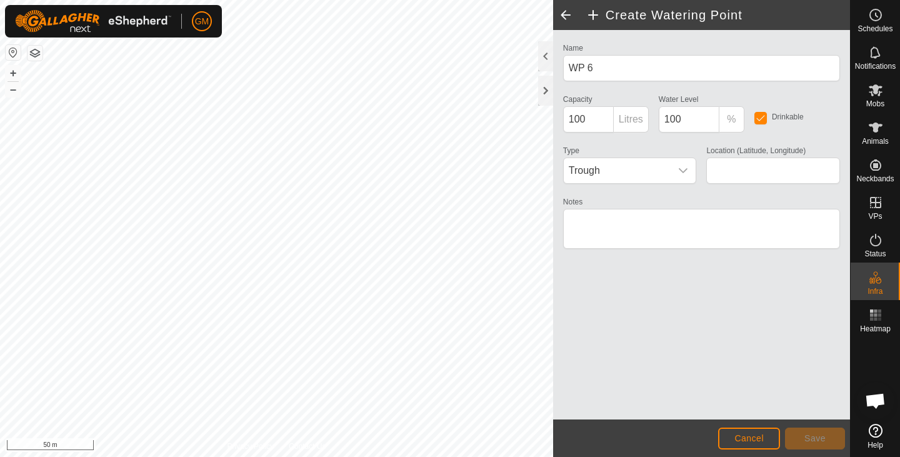
type input "-37.528238, 174.990462"
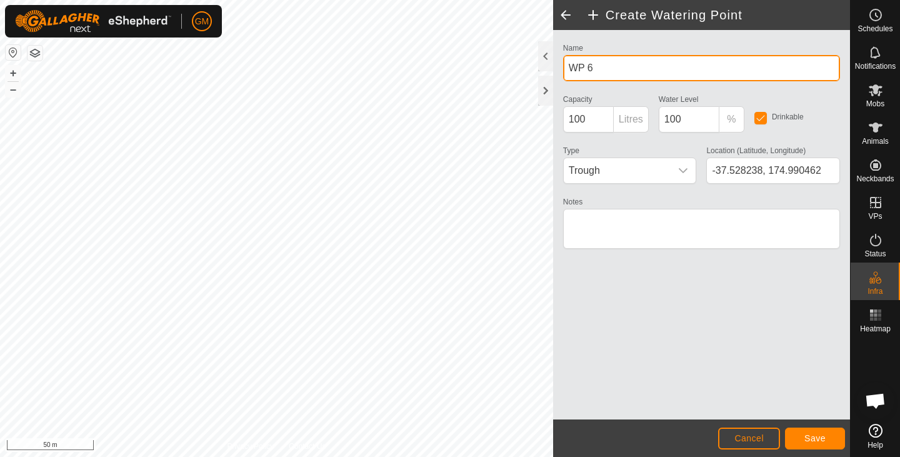
click at [593, 69] on input "WP 6" at bounding box center [701, 68] width 277 height 26
type input "WP C49-6"
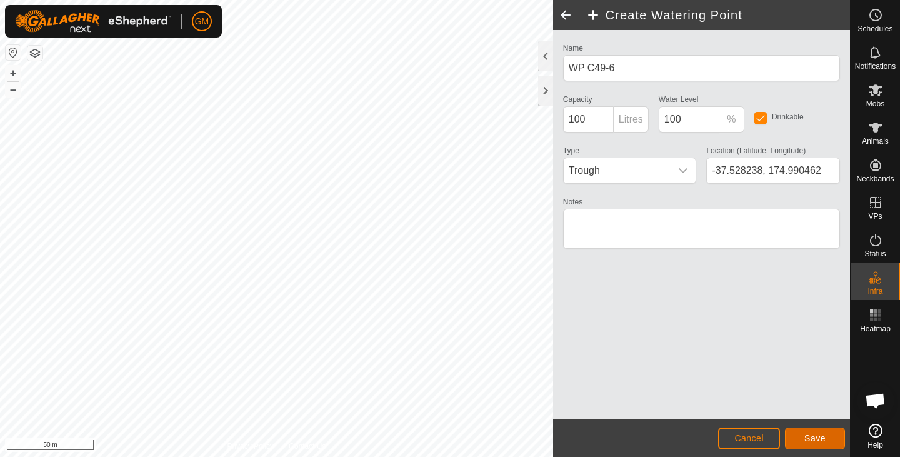
click at [804, 436] on button "Save" at bounding box center [815, 439] width 60 height 22
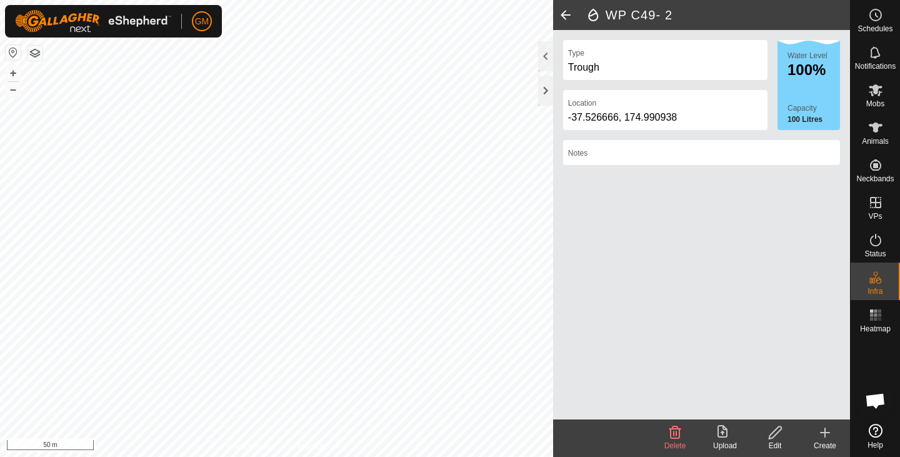
click at [674, 433] on icon at bounding box center [675, 432] width 12 height 13
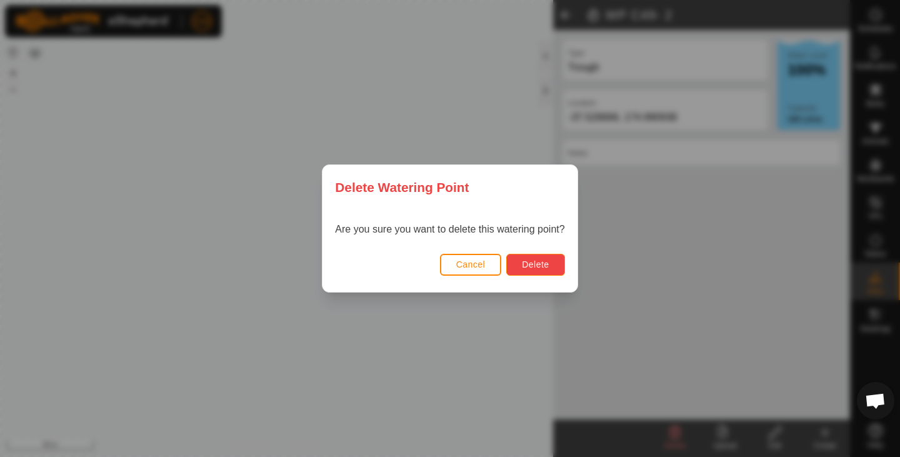
click at [548, 263] on span "Delete" at bounding box center [535, 264] width 27 height 10
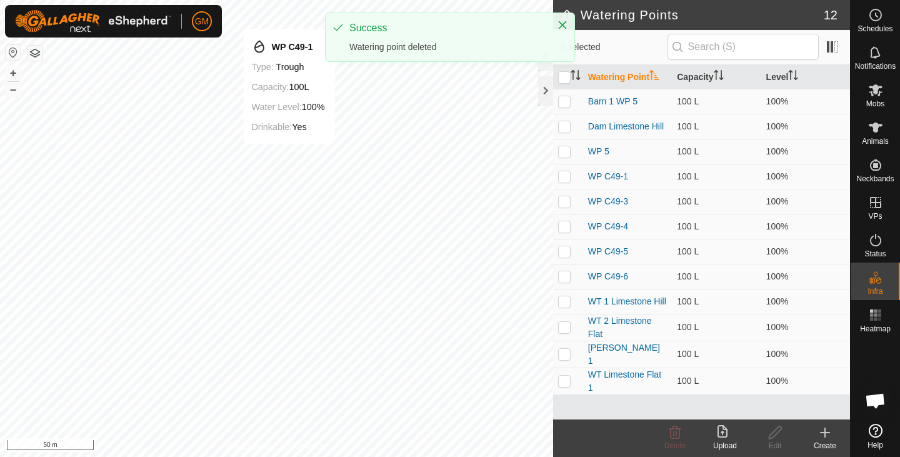
checkbox input "true"
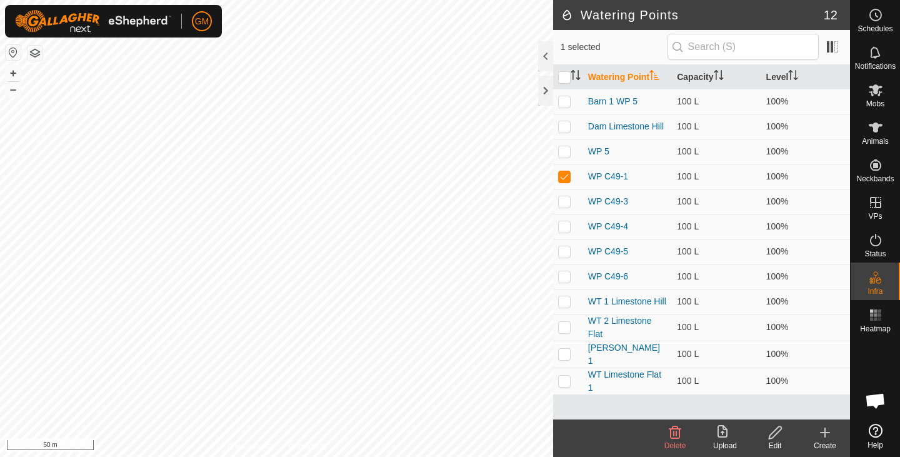
click at [776, 434] on icon at bounding box center [775, 432] width 13 height 13
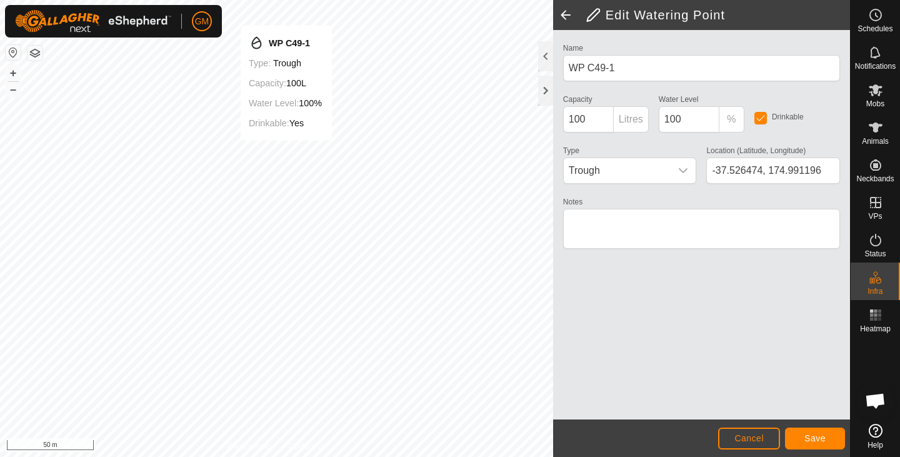
type input "-37.526443, 174.991198"
click at [816, 431] on button "Save" at bounding box center [815, 439] width 60 height 22
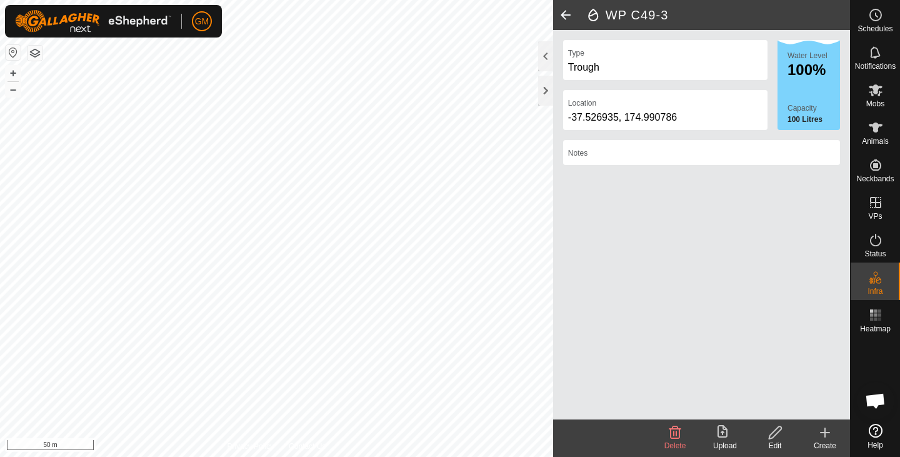
click at [775, 431] on icon at bounding box center [776, 432] width 16 height 15
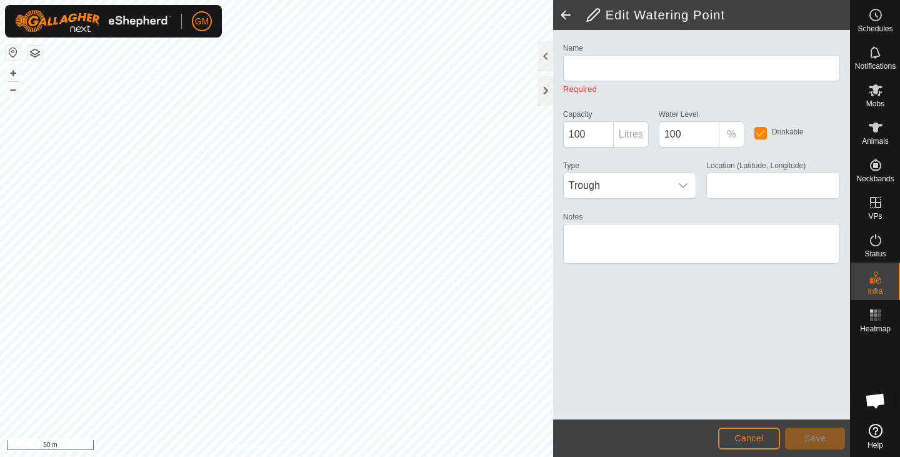
type input "WP C49-3"
type input "-37.526935, 174.990786"
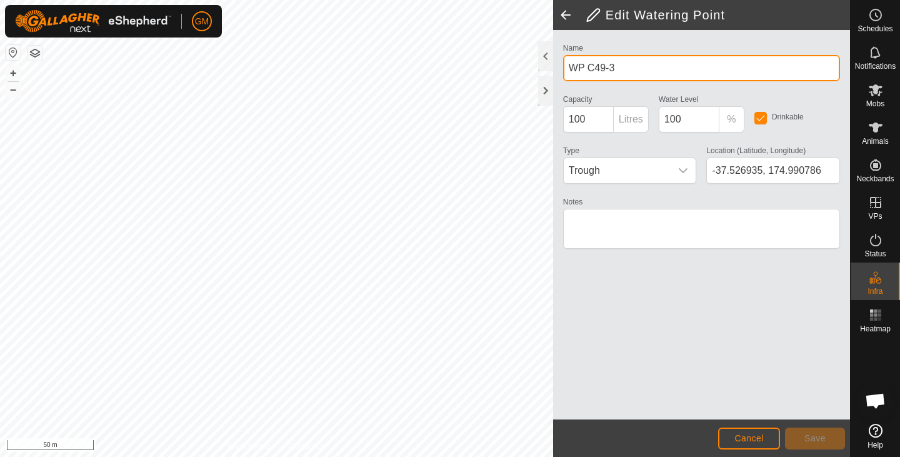
click at [623, 68] on input "WP C49-3" at bounding box center [701, 68] width 277 height 26
type input "WP C49-2"
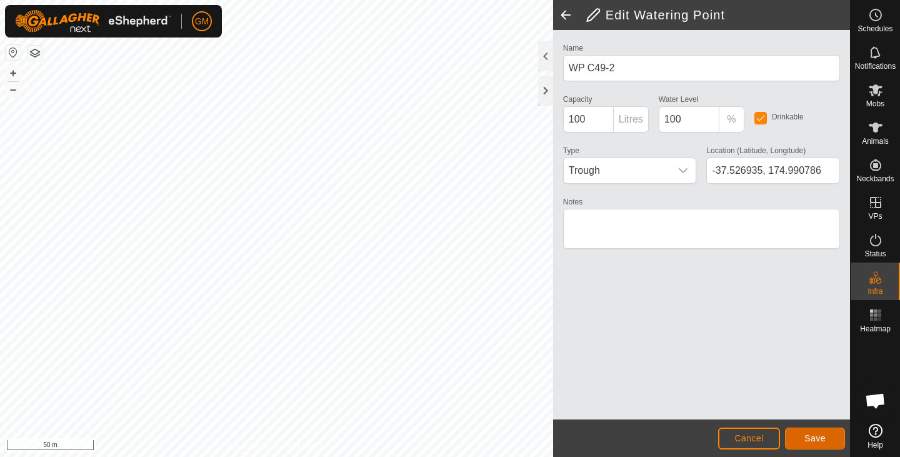
click at [812, 443] on span "Save" at bounding box center [814, 438] width 21 height 10
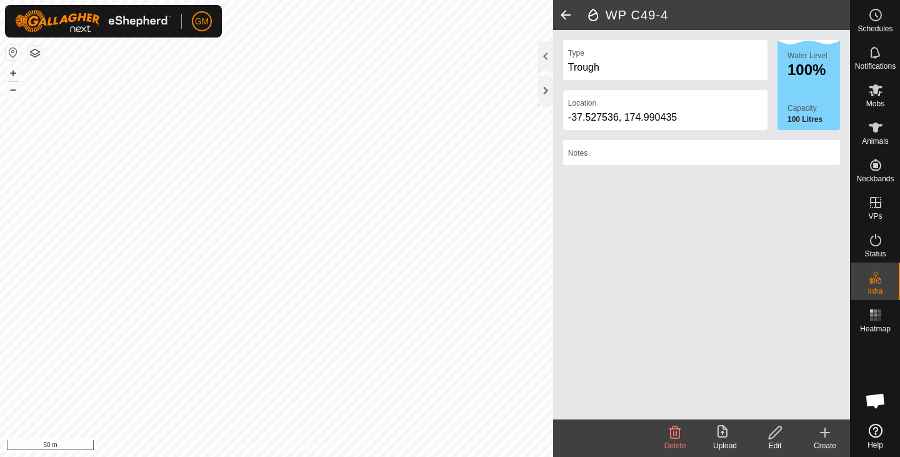
click at [778, 436] on icon at bounding box center [776, 432] width 16 height 15
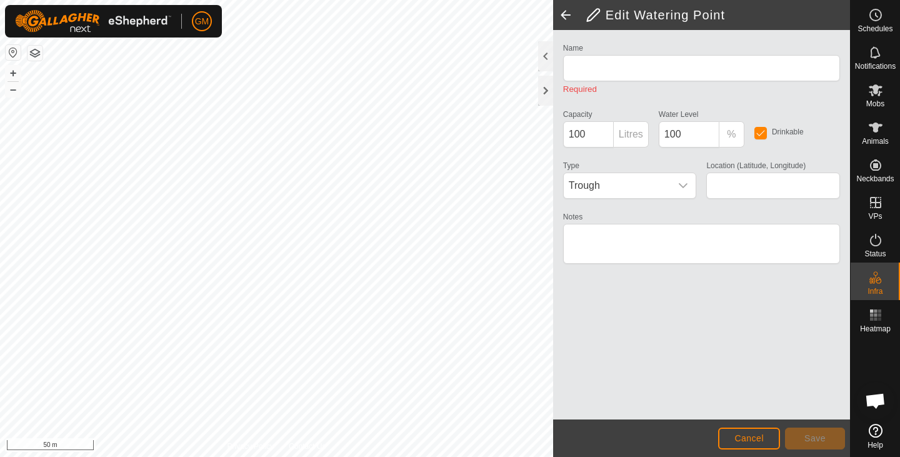
type input "WP C49-4"
type input "-37.527536, 174.990435"
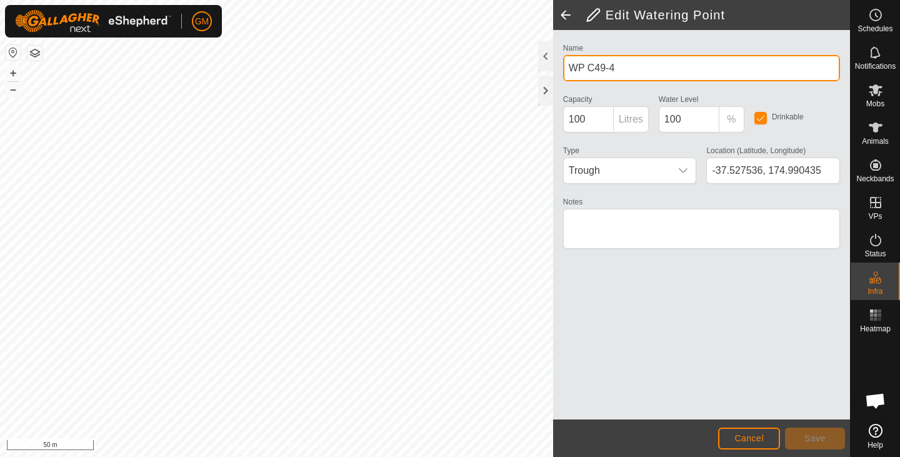
click at [625, 66] on input "WP C49-4" at bounding box center [701, 68] width 277 height 26
type input "WP C49-3"
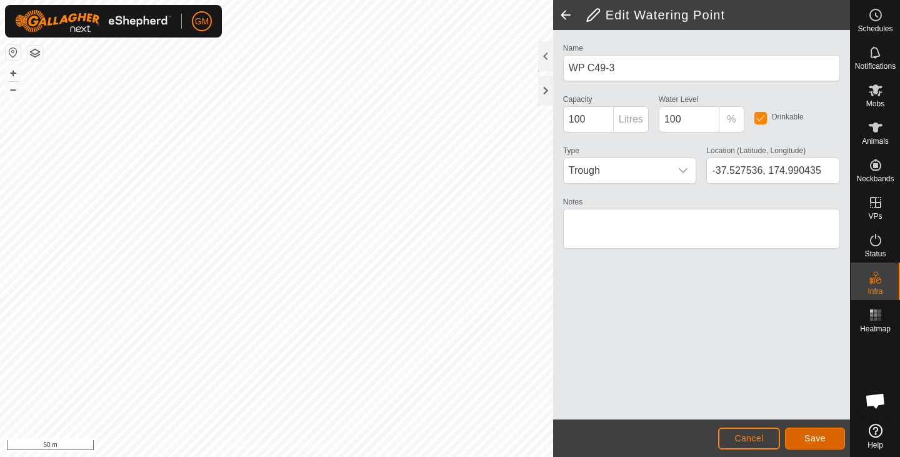
click at [814, 431] on button "Save" at bounding box center [815, 439] width 60 height 22
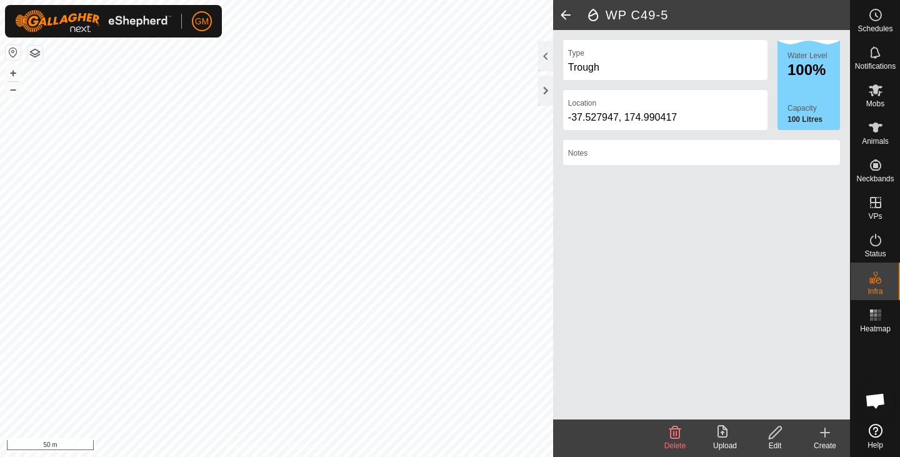
click at [778, 429] on icon at bounding box center [776, 432] width 16 height 15
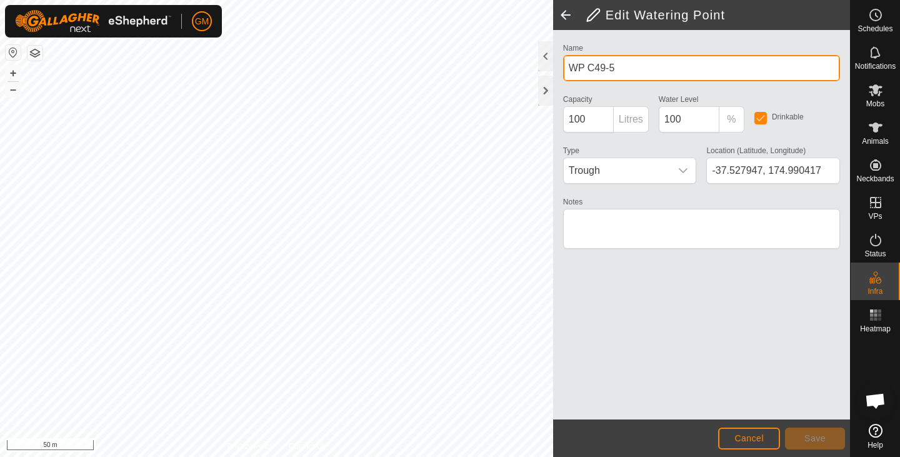
click at [620, 63] on input "WP C49-5" at bounding box center [701, 68] width 277 height 26
type input "WP C49-4"
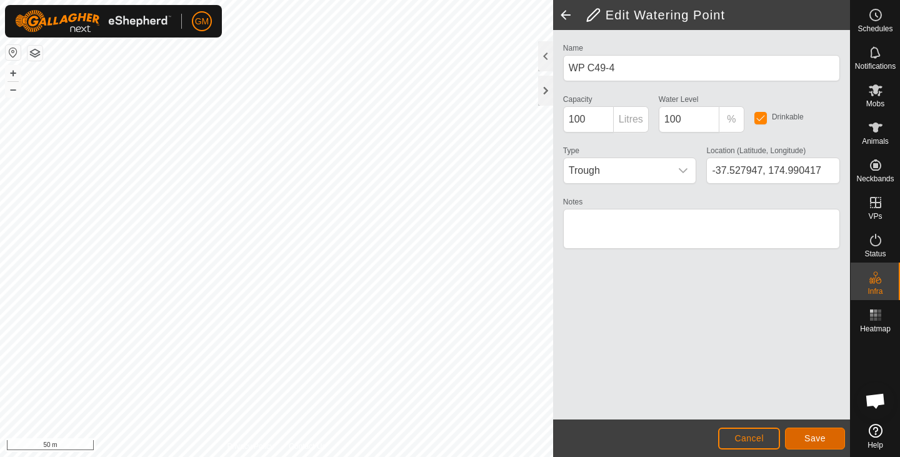
click at [808, 434] on span "Save" at bounding box center [814, 438] width 21 height 10
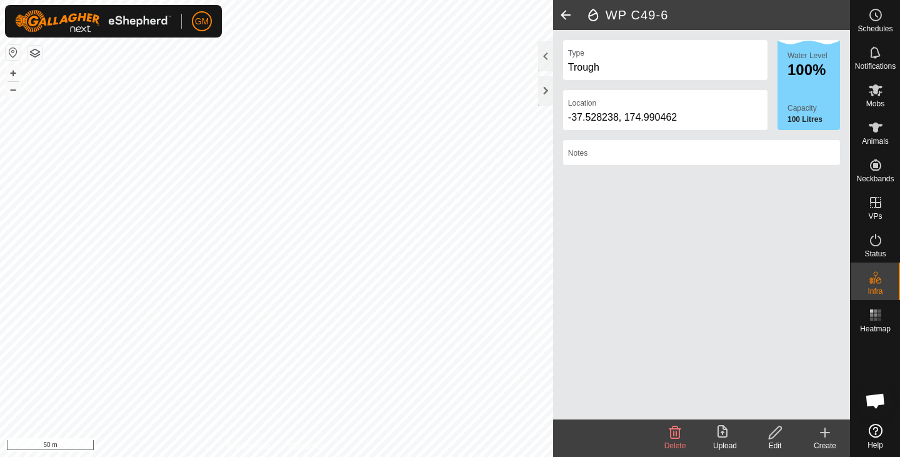
click at [774, 434] on icon at bounding box center [776, 432] width 16 height 15
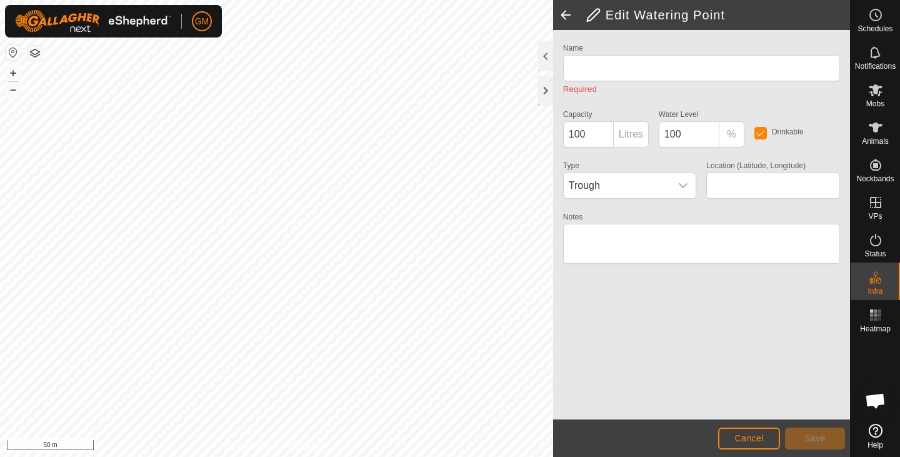
type input "WP C49-6"
type input "-37.528238, 174.990462"
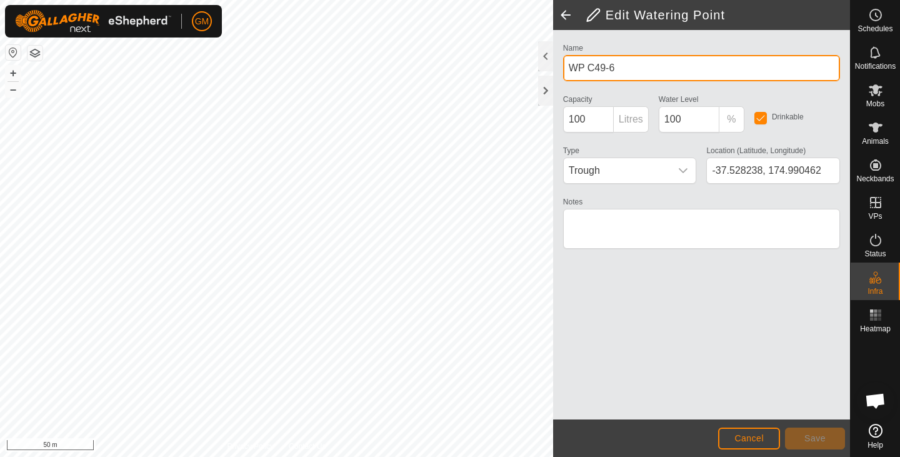
click at [633, 70] on input "WP C49-6" at bounding box center [701, 68] width 277 height 26
type input "WP C49-5"
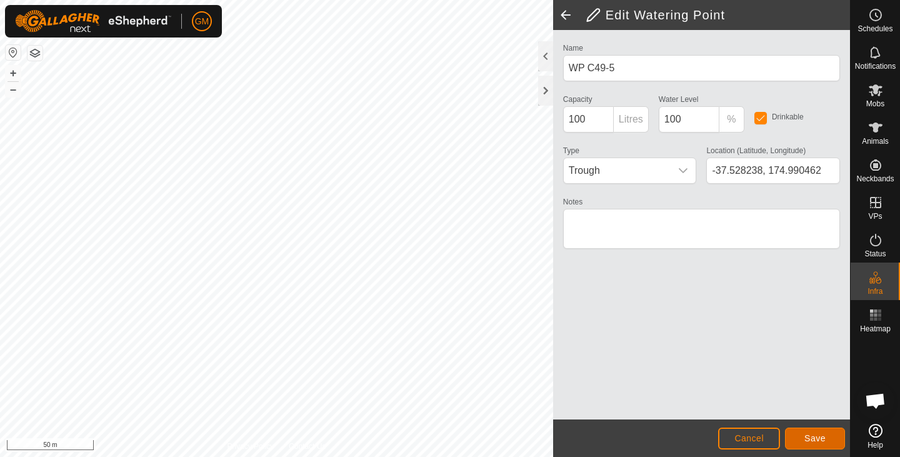
click at [809, 434] on span "Save" at bounding box center [814, 438] width 21 height 10
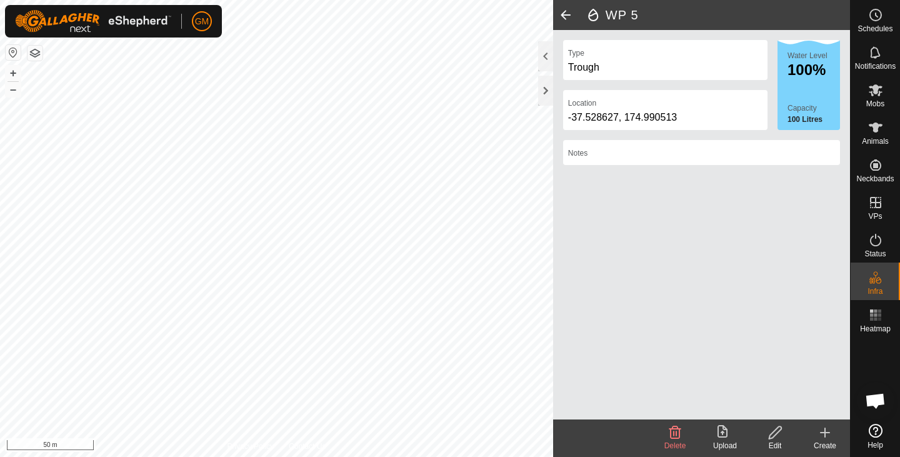
click at [776, 428] on icon at bounding box center [775, 432] width 13 height 13
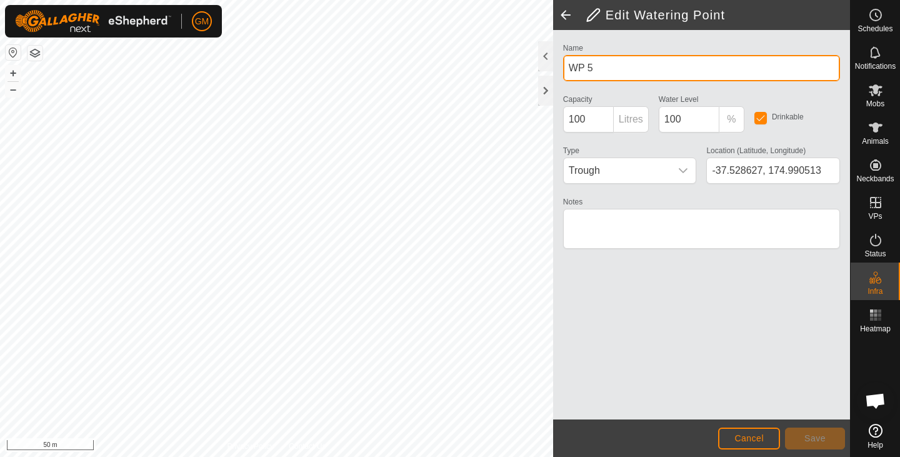
click at [598, 75] on input "WP 5" at bounding box center [701, 68] width 277 height 26
type input "WP C49-5"
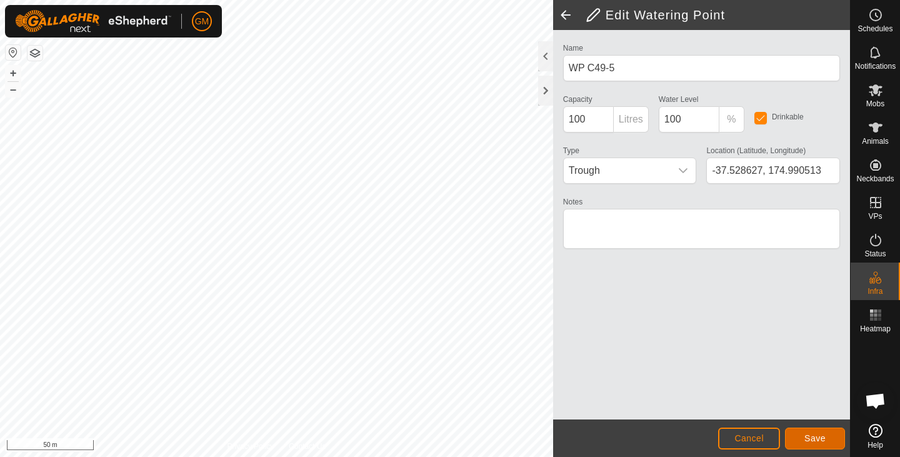
click at [814, 436] on span "Save" at bounding box center [814, 438] width 21 height 10
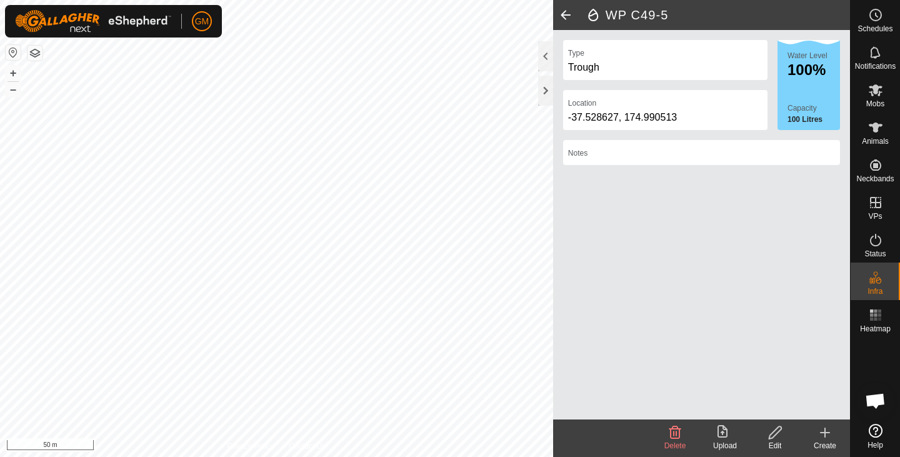
click at [775, 431] on icon at bounding box center [776, 432] width 16 height 15
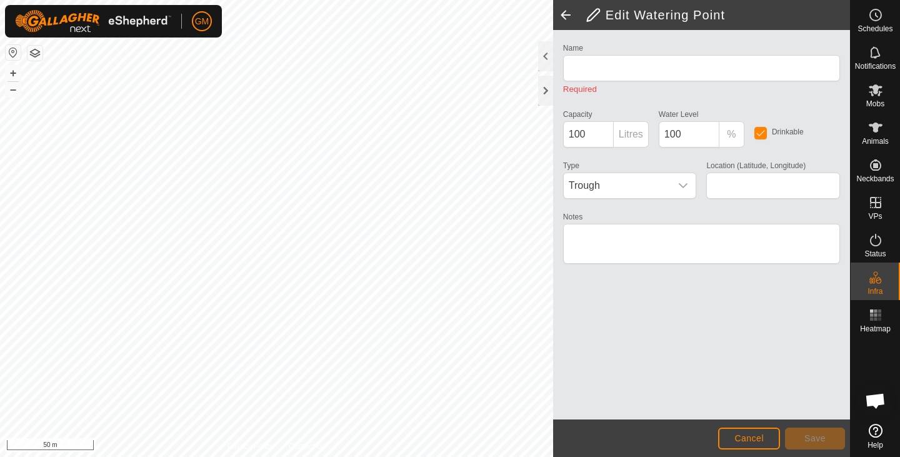
type input "WP C49-5"
type input "-37.528627, 174.990513"
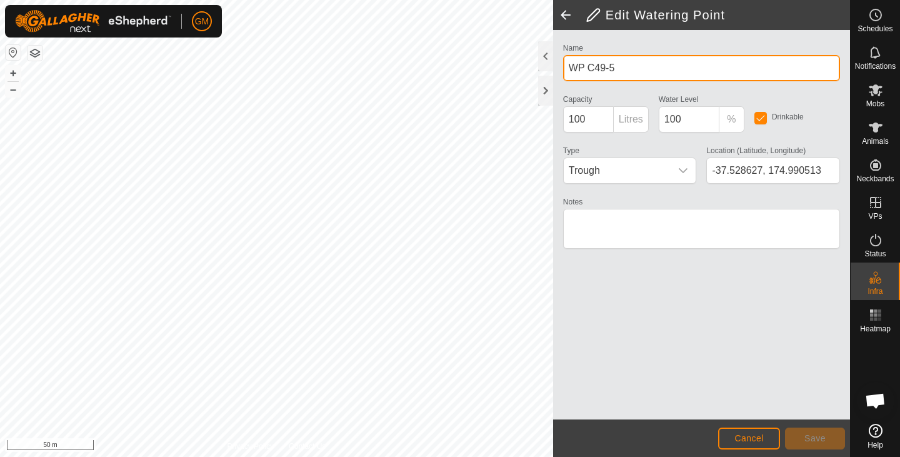
click at [628, 69] on input "WP C49-5" at bounding box center [701, 68] width 277 height 26
type input "WP C49-6"
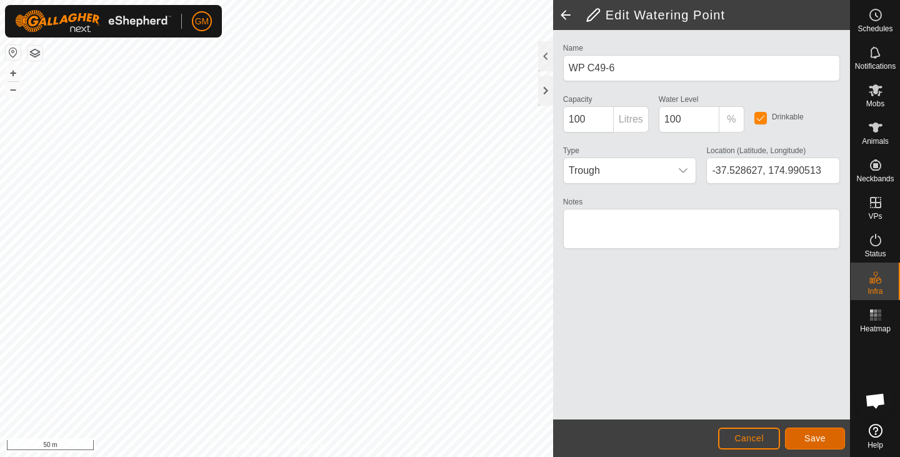
click at [814, 433] on span "Save" at bounding box center [814, 438] width 21 height 10
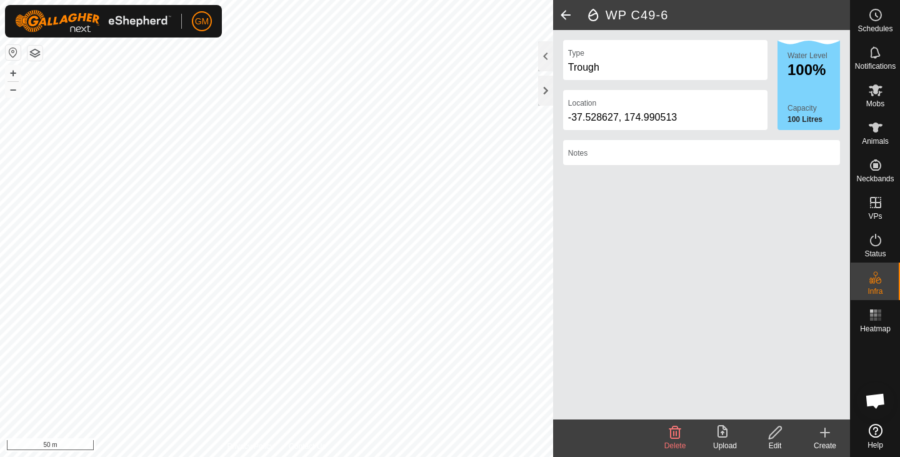
click at [829, 453] on div "Create" at bounding box center [825, 438] width 50 height 38
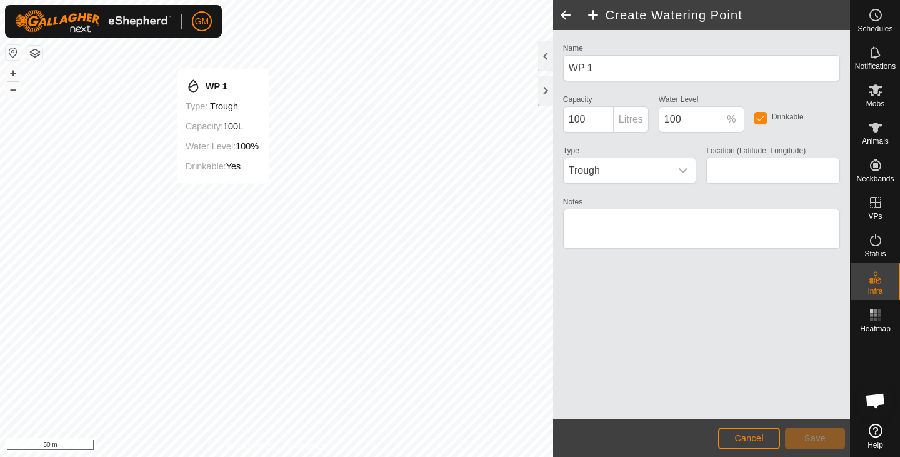
type input "-37.529197, 174.990692"
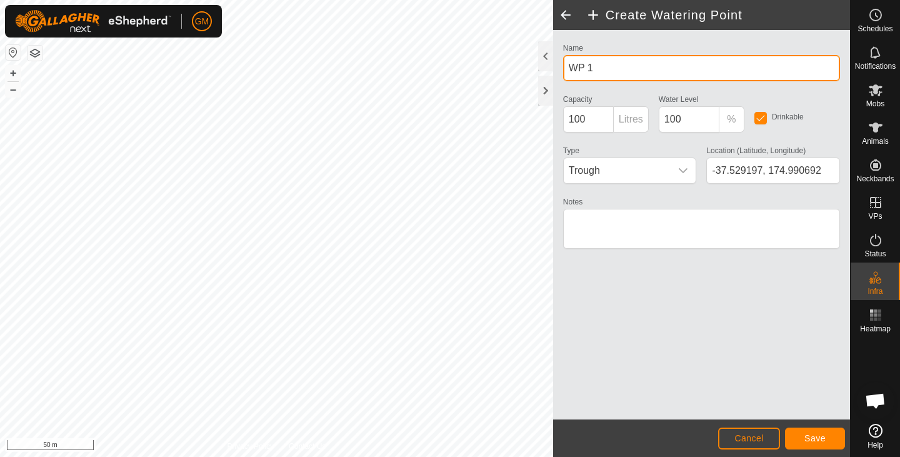
click at [586, 61] on input "WP 1" at bounding box center [701, 68] width 277 height 26
type input "WP C49-7"
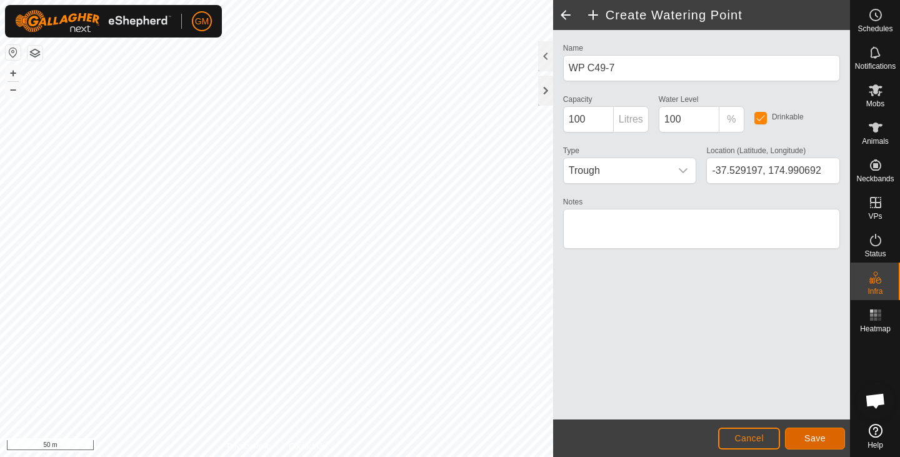
click at [810, 431] on button "Save" at bounding box center [815, 439] width 60 height 22
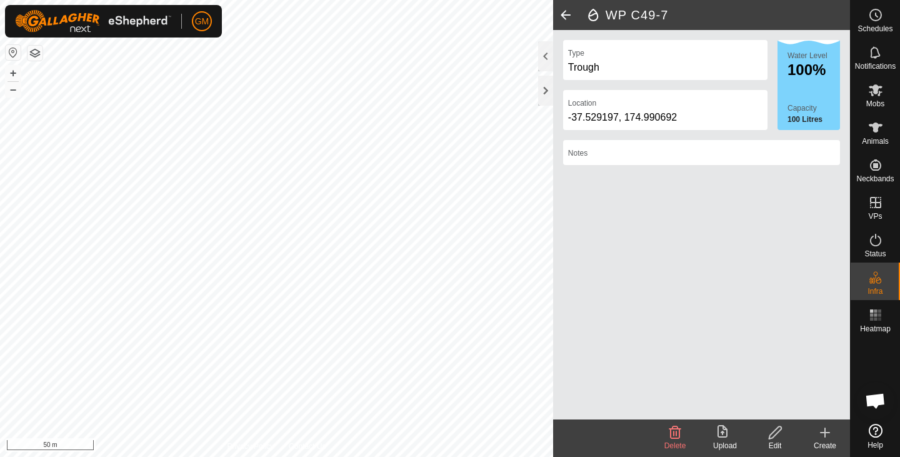
click at [825, 428] on icon at bounding box center [825, 432] width 0 height 9
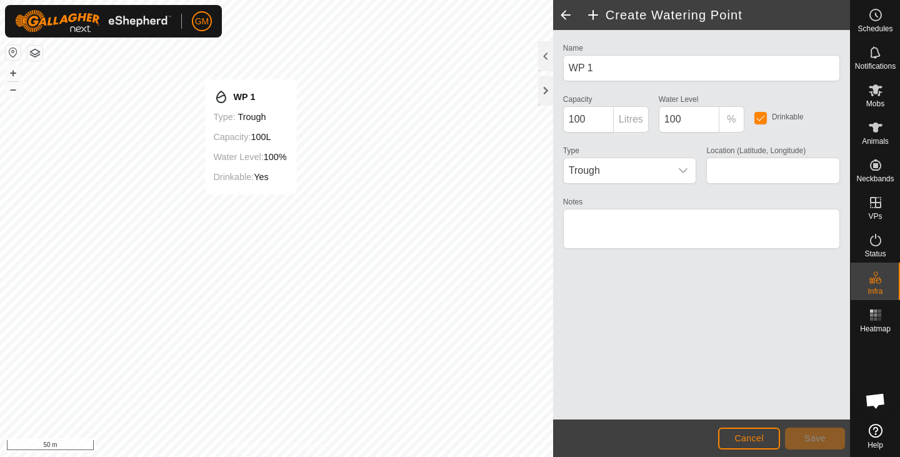
type input "-37.529838, 174.990961"
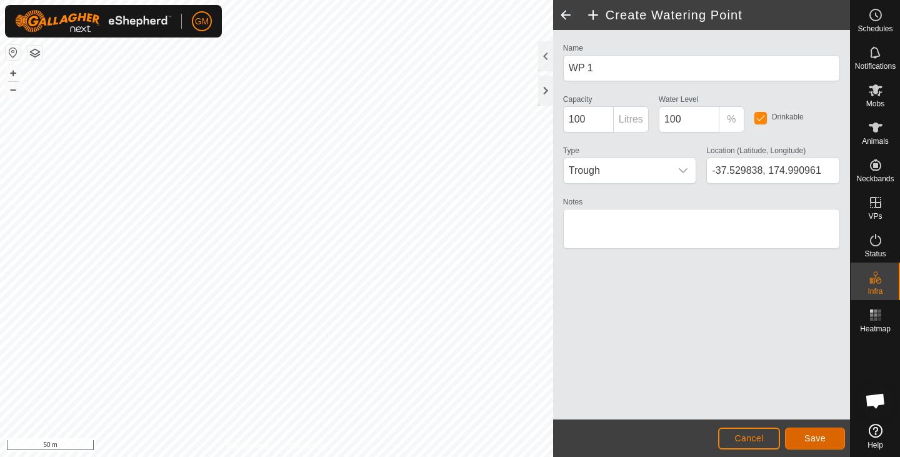
click at [814, 435] on span "Save" at bounding box center [814, 438] width 21 height 10
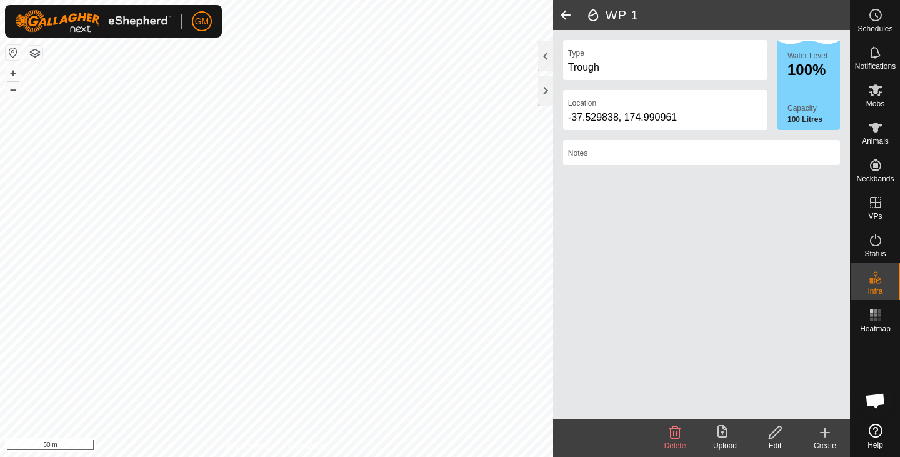
click at [774, 436] on icon at bounding box center [775, 432] width 13 height 13
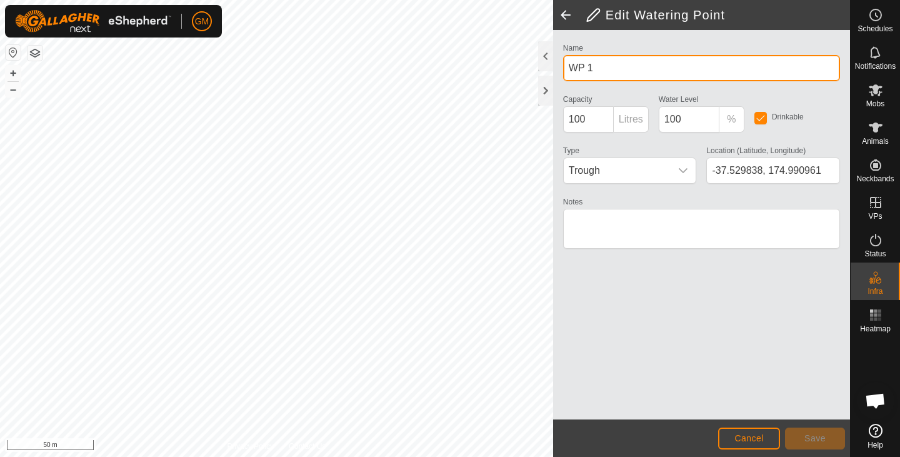
click at [604, 66] on input "WP 1" at bounding box center [701, 68] width 277 height 26
type input "WP C49-8"
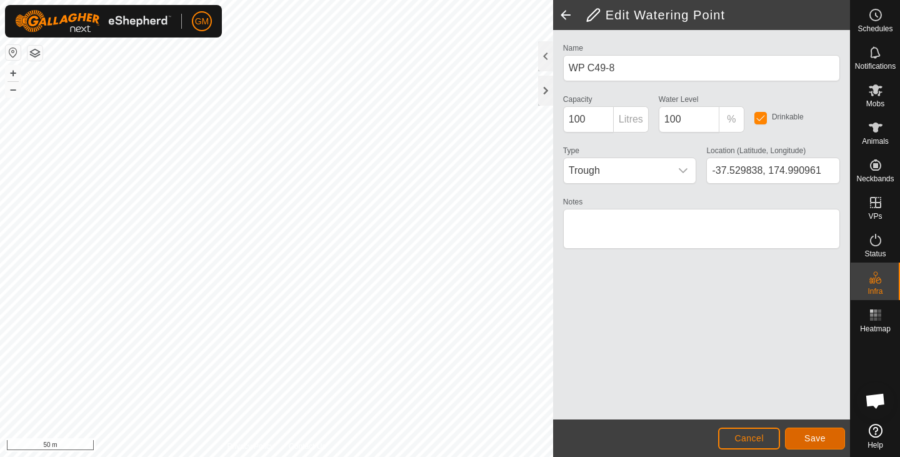
click at [811, 432] on button "Save" at bounding box center [815, 439] width 60 height 22
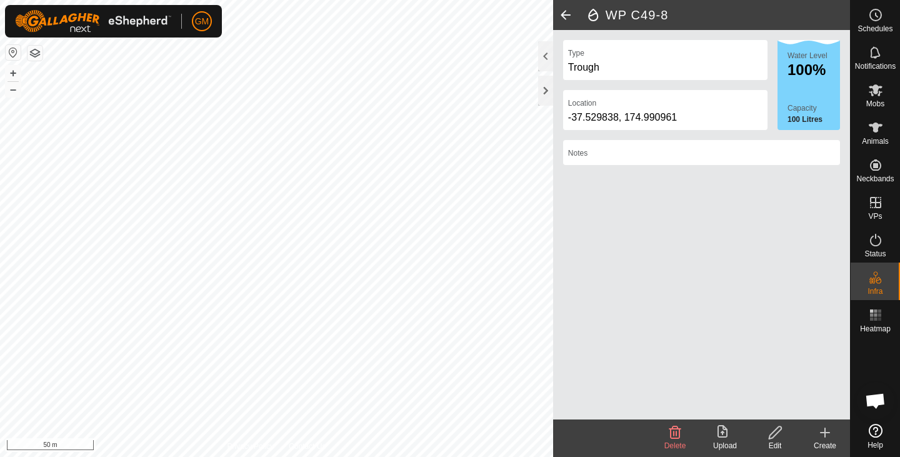
click at [825, 431] on icon at bounding box center [825, 432] width 0 height 9
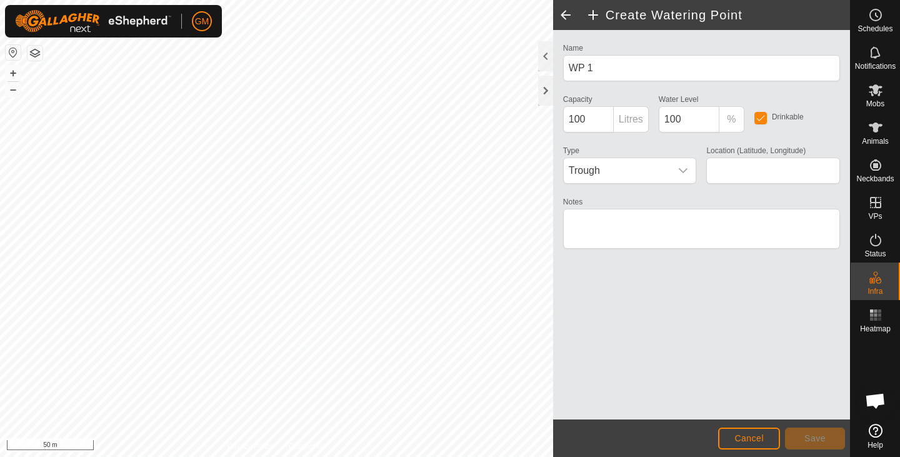
type input "-37.530120, 174.991535"
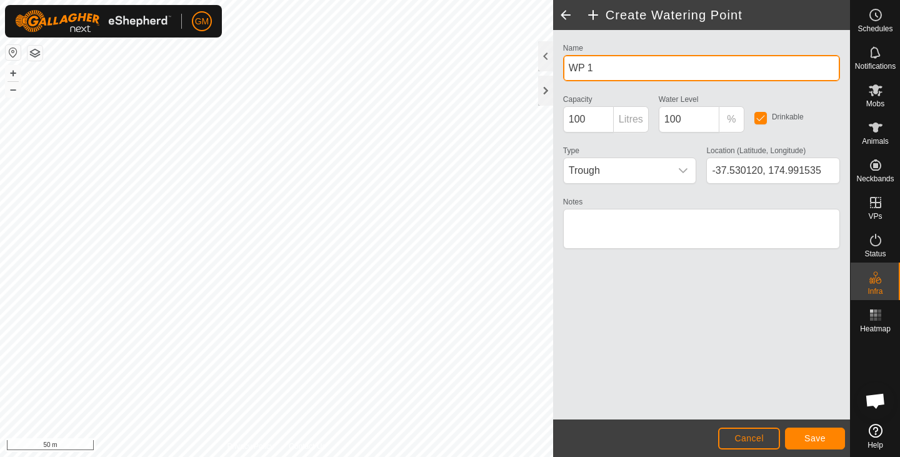
click at [605, 59] on input "WP 1" at bounding box center [701, 68] width 277 height 26
type input "WP C49-9"
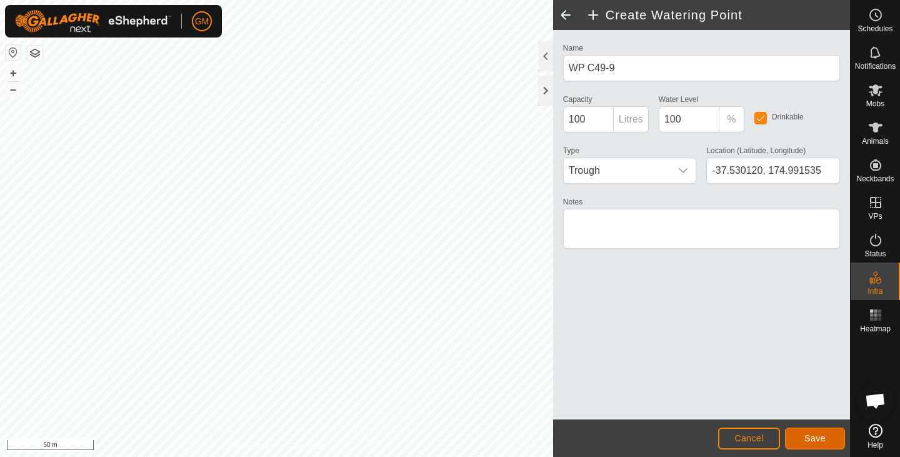
click at [813, 434] on span "Save" at bounding box center [814, 438] width 21 height 10
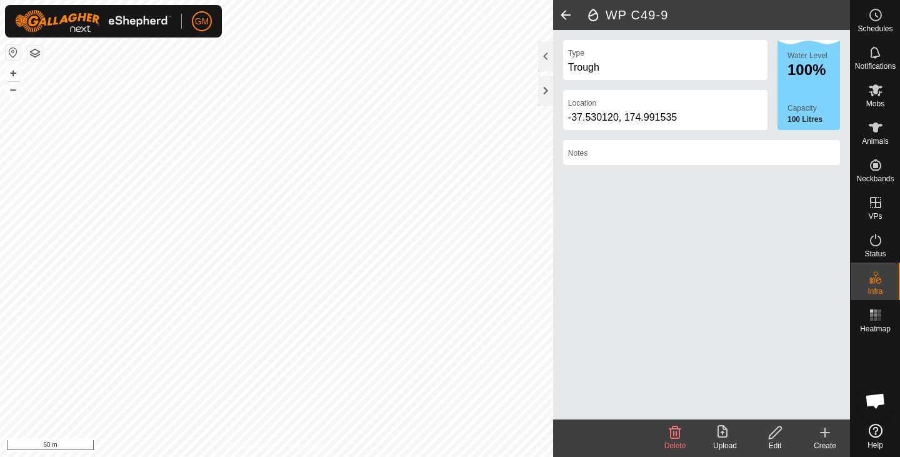
click at [822, 435] on icon at bounding box center [825, 432] width 15 height 15
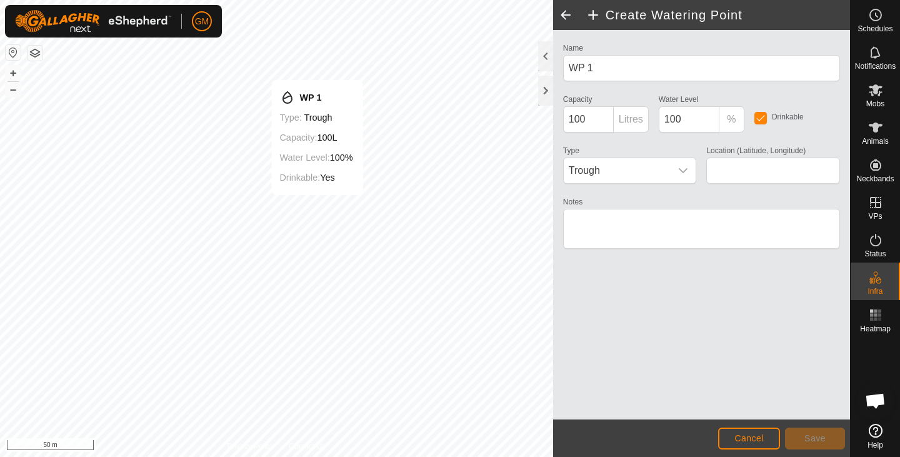
type input "-37.530246, 174.991978"
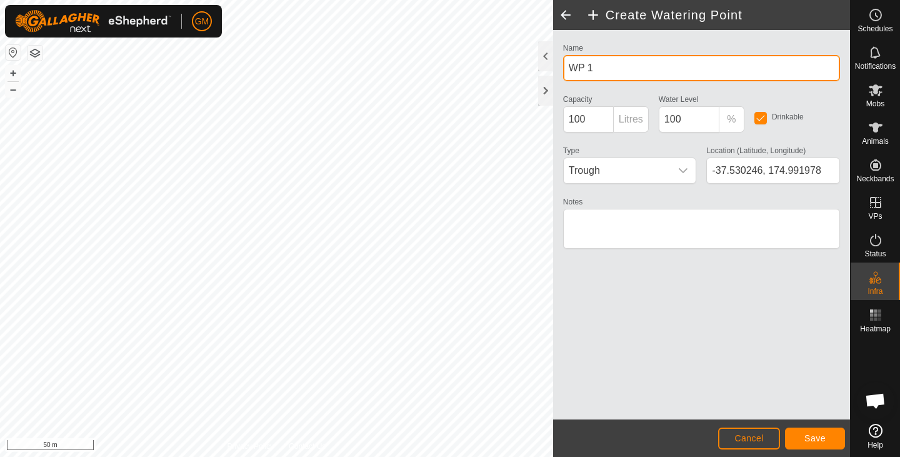
click at [594, 66] on input "WP 1" at bounding box center [701, 68] width 277 height 26
type input "WP C49-10"
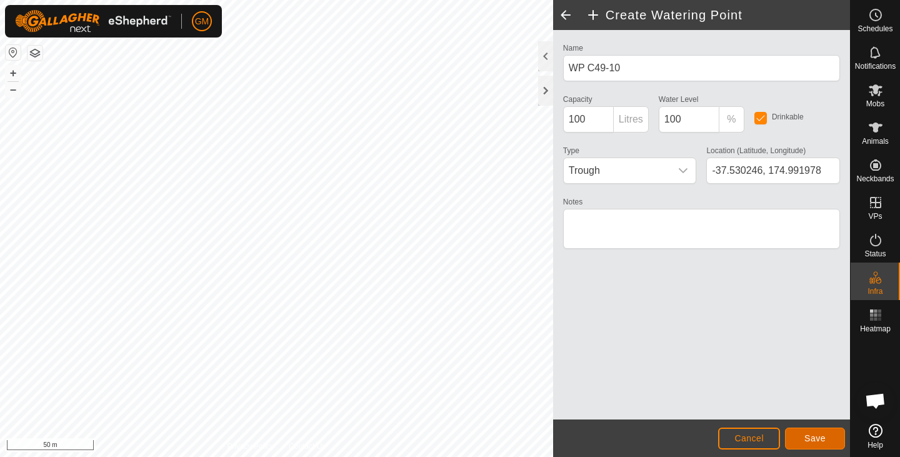
click at [818, 436] on span "Save" at bounding box center [814, 438] width 21 height 10
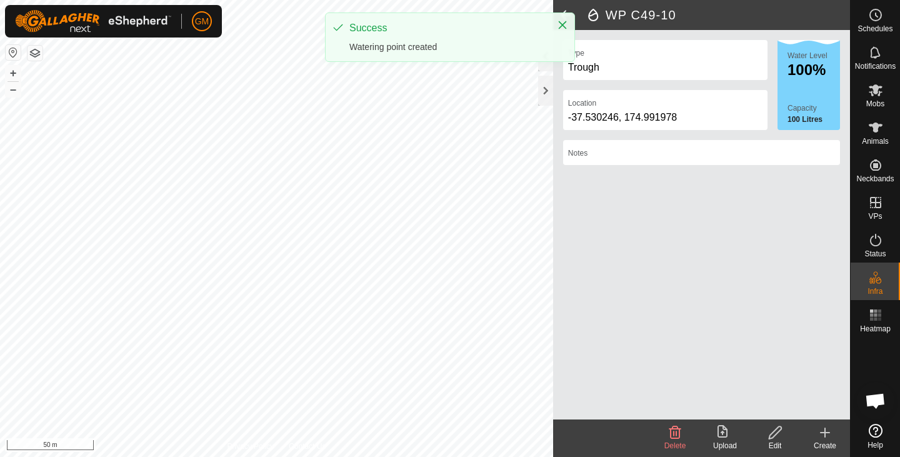
click at [827, 429] on icon at bounding box center [825, 432] width 15 height 15
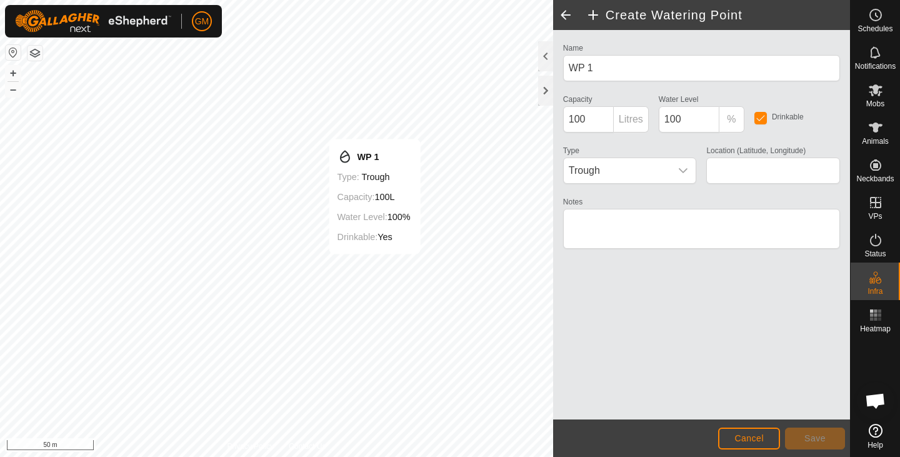
type input "-37.530545, 174.992355"
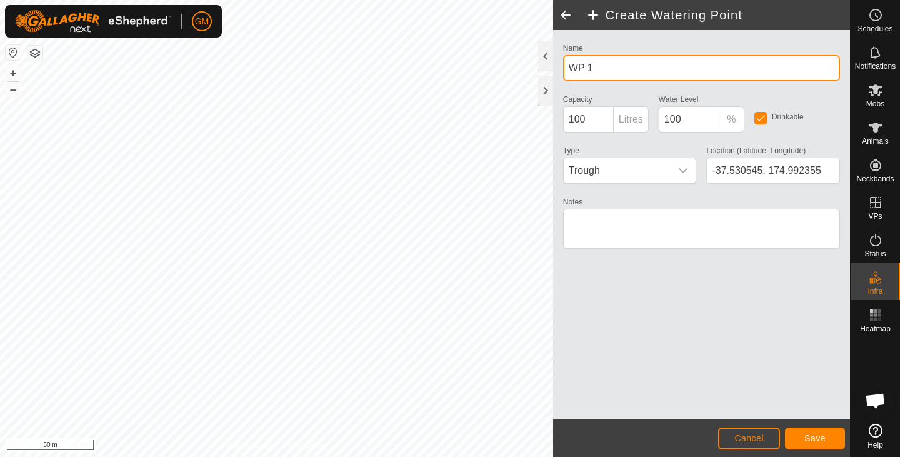
click at [599, 68] on input "WP 1" at bounding box center [701, 68] width 277 height 26
type input "WP C49-11"
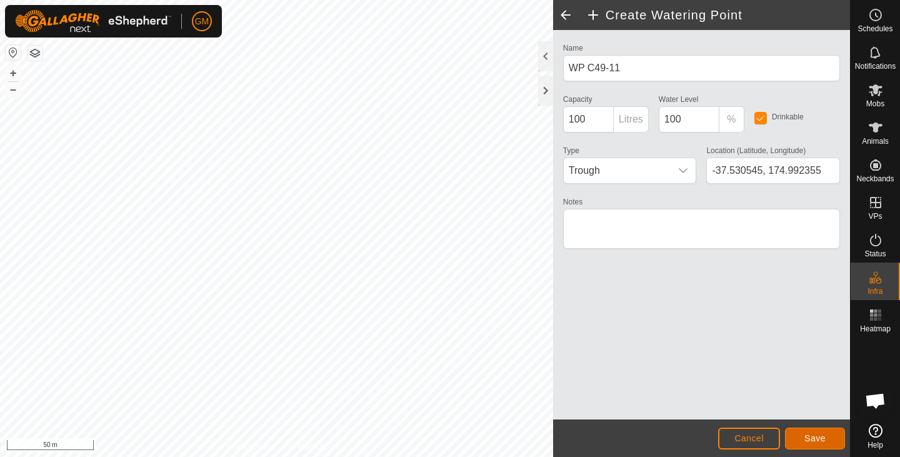
click at [818, 431] on button "Save" at bounding box center [815, 439] width 60 height 22
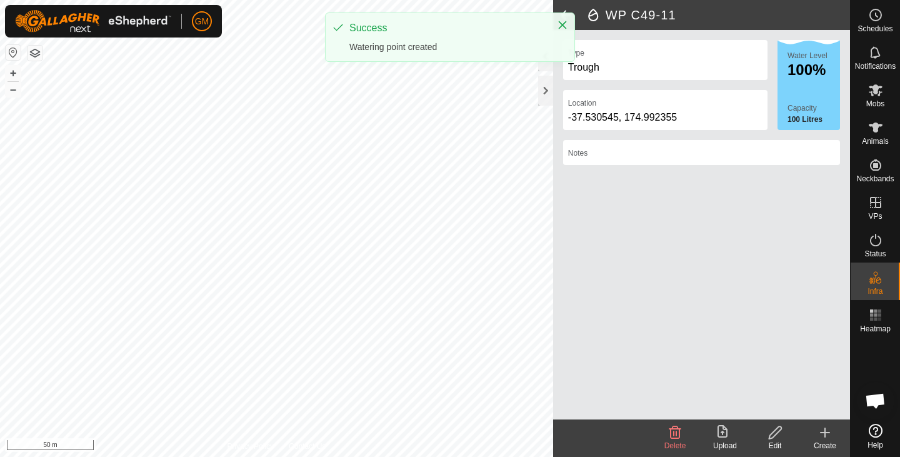
click at [827, 433] on icon at bounding box center [825, 433] width 9 height 0
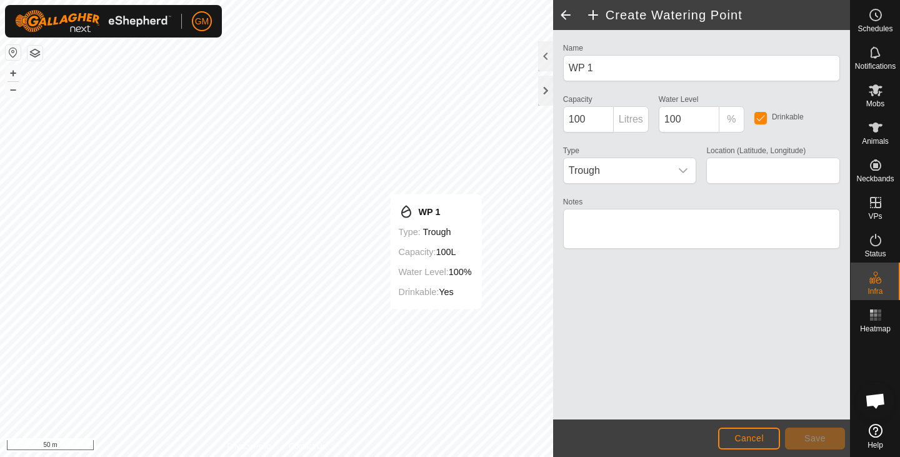
type input "-37.530828, 174.992755"
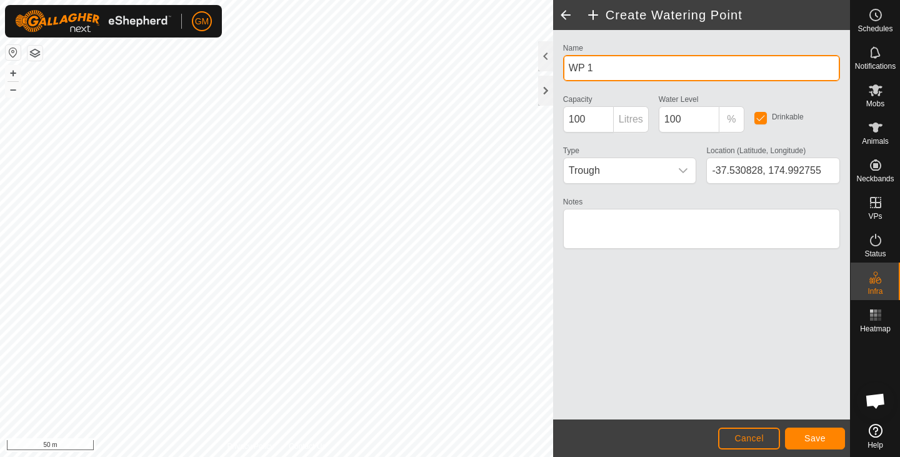
click at [605, 66] on input "WP 1" at bounding box center [701, 68] width 277 height 26
type input "WP C49-12"
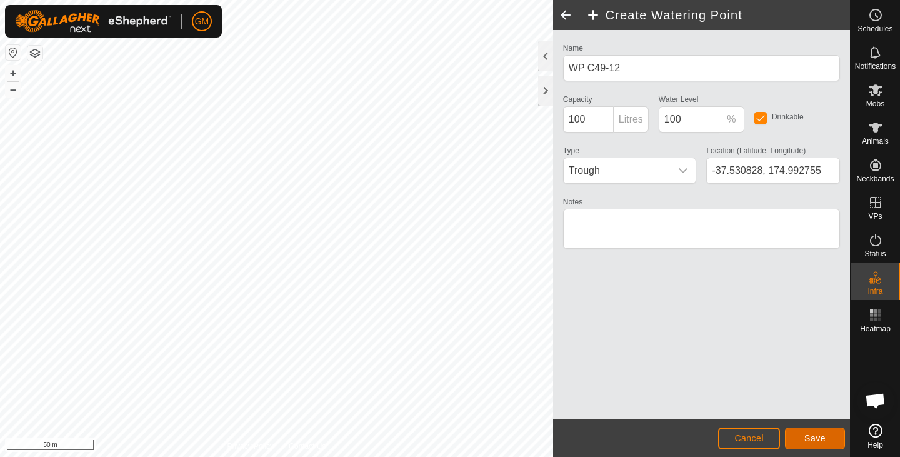
click at [812, 436] on span "Save" at bounding box center [814, 438] width 21 height 10
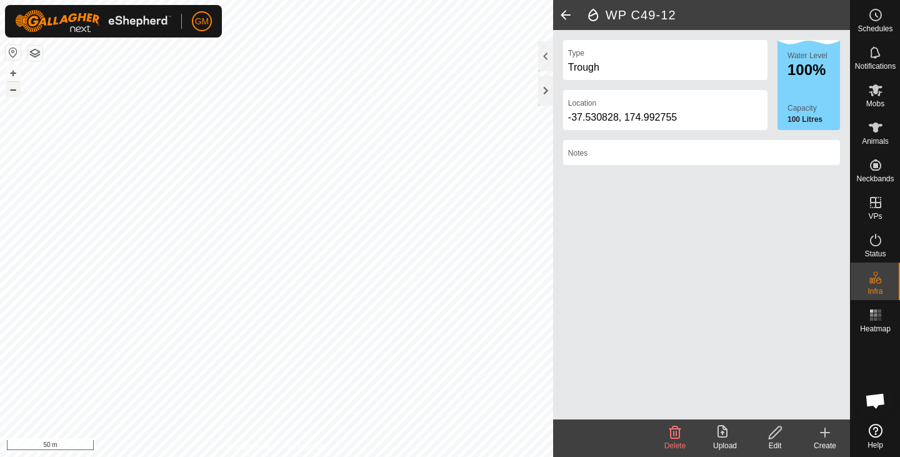
click at [12, 91] on button "–" at bounding box center [13, 89] width 15 height 15
click at [562, 16] on span at bounding box center [565, 15] width 25 height 30
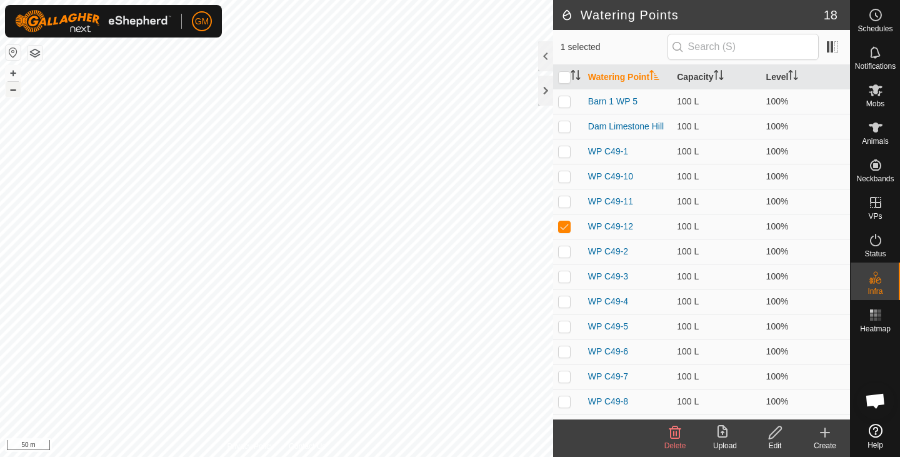
click at [15, 89] on button "–" at bounding box center [13, 89] width 15 height 15
click at [13, 71] on button "+" at bounding box center [13, 73] width 15 height 15
click at [13, 70] on button "+" at bounding box center [13, 73] width 15 height 15
click at [13, 90] on button "–" at bounding box center [13, 89] width 15 height 15
